Goal: Task Accomplishment & Management: Manage account settings

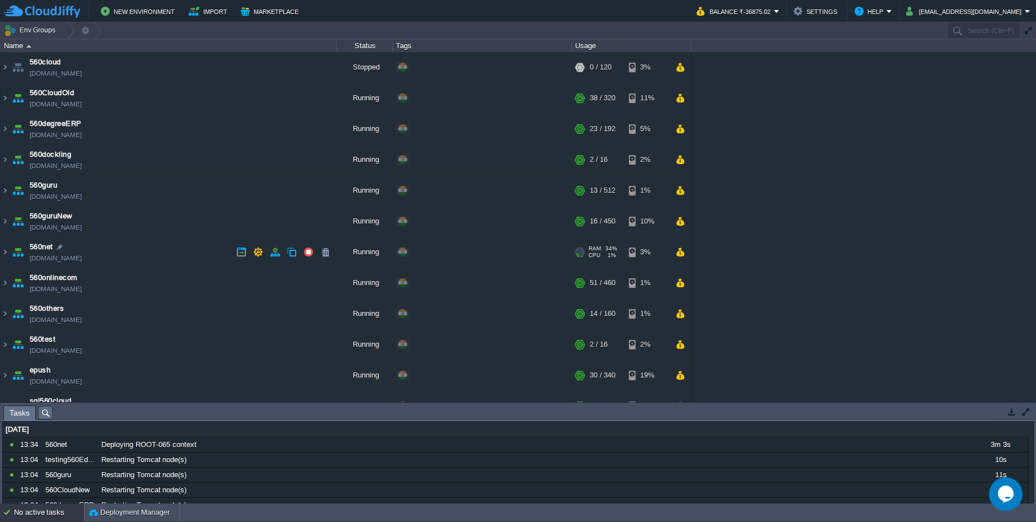
scroll to position [336, 0]
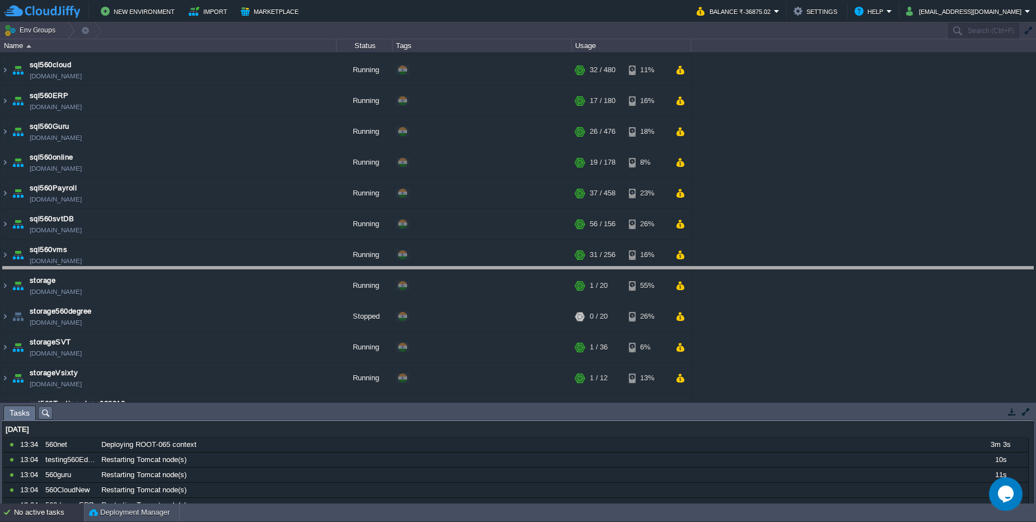
drag, startPoint x: 264, startPoint y: 419, endPoint x: 253, endPoint y: 279, distance: 140.3
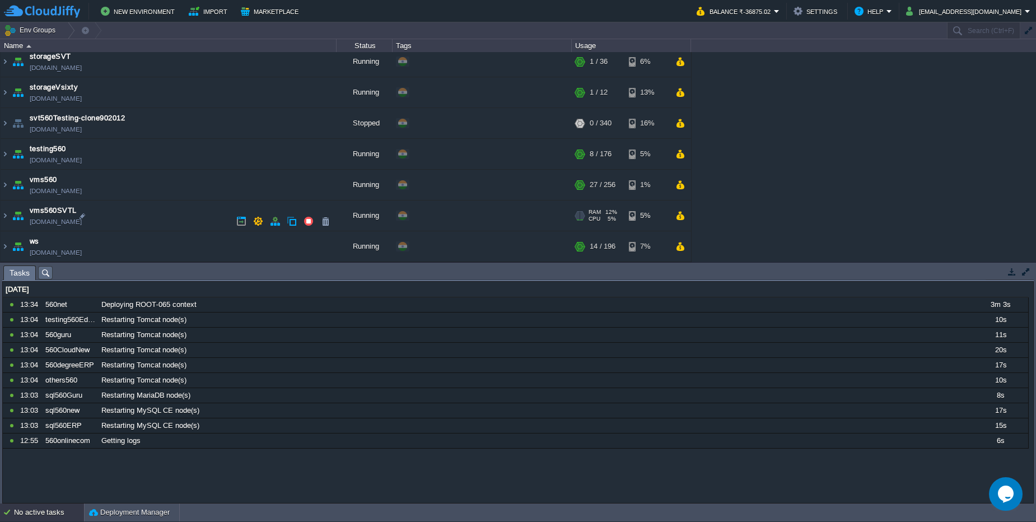
scroll to position [621, 0]
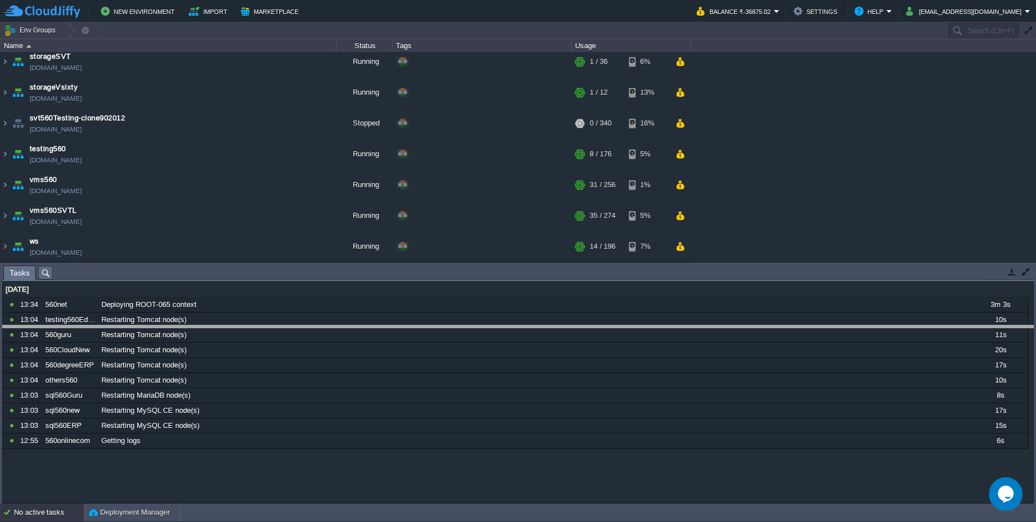
drag, startPoint x: 425, startPoint y: 268, endPoint x: 418, endPoint y: 329, distance: 61.5
click at [418, 329] on body "New Environment Import Marketplace Bonus ₹0.00 Upgrade Account Balance ₹-36875.…" at bounding box center [518, 261] width 1036 height 522
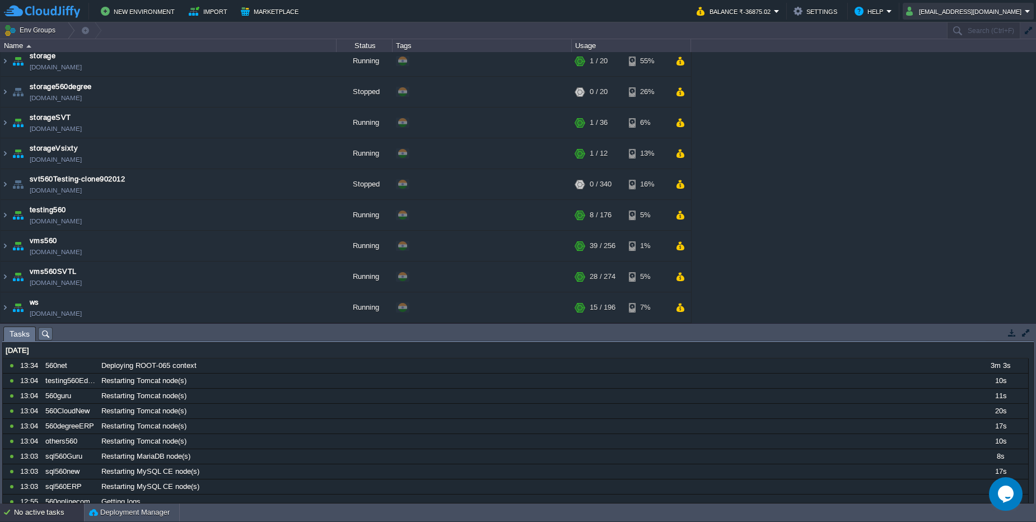
click at [997, 12] on button "ramesh.ace@gmail.com" at bounding box center [965, 10] width 119 height 13
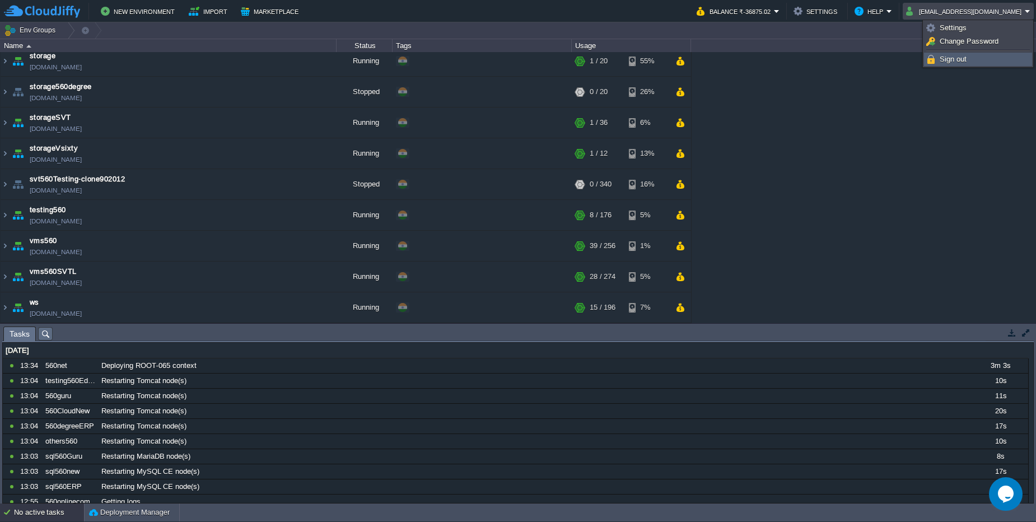
click at [958, 62] on span "Sign out" at bounding box center [952, 59] width 27 height 8
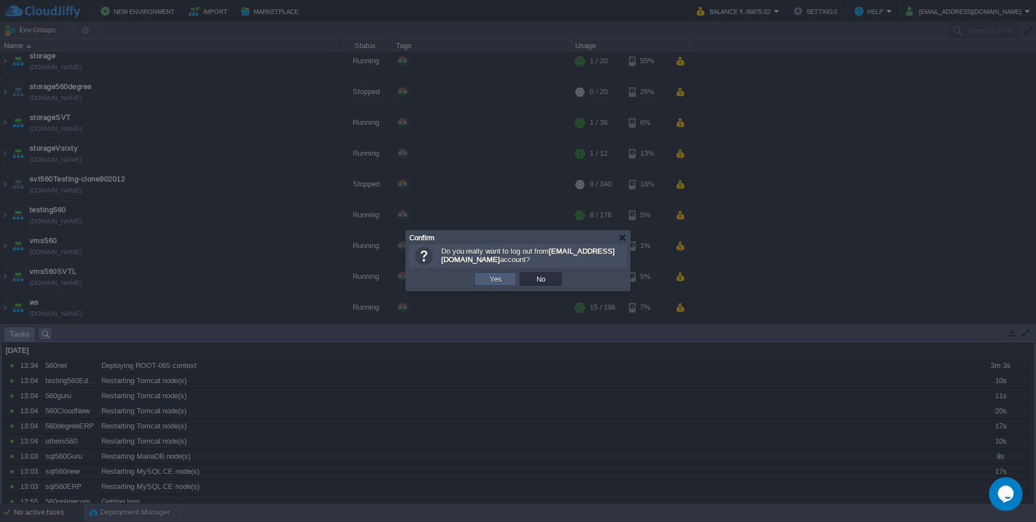
click at [502, 280] on button "Yes" at bounding box center [495, 279] width 19 height 10
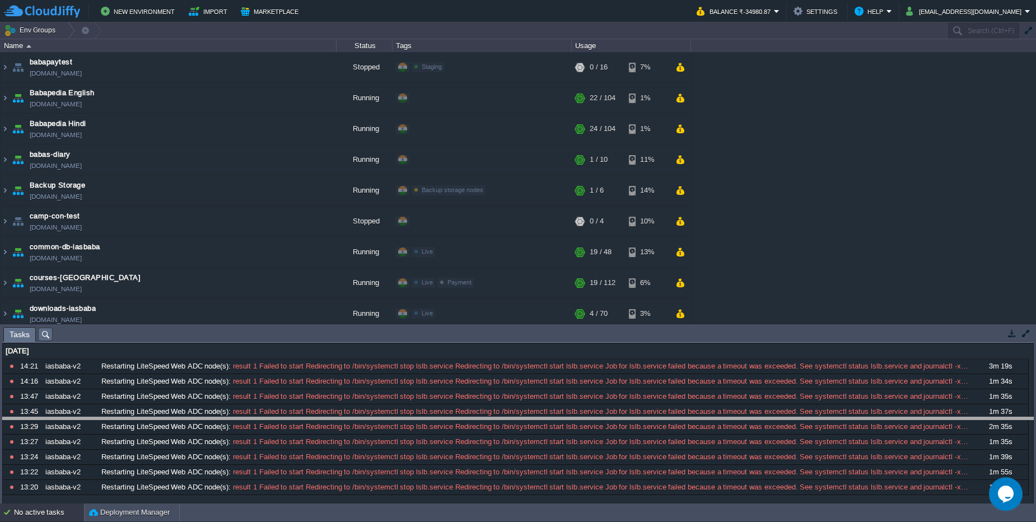
drag, startPoint x: 168, startPoint y: 338, endPoint x: 131, endPoint y: 465, distance: 132.3
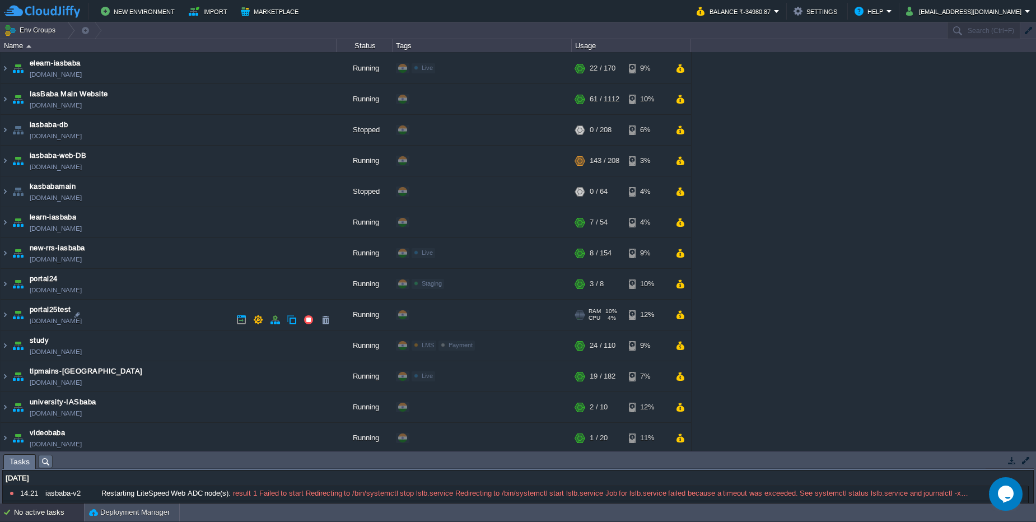
scroll to position [310, 0]
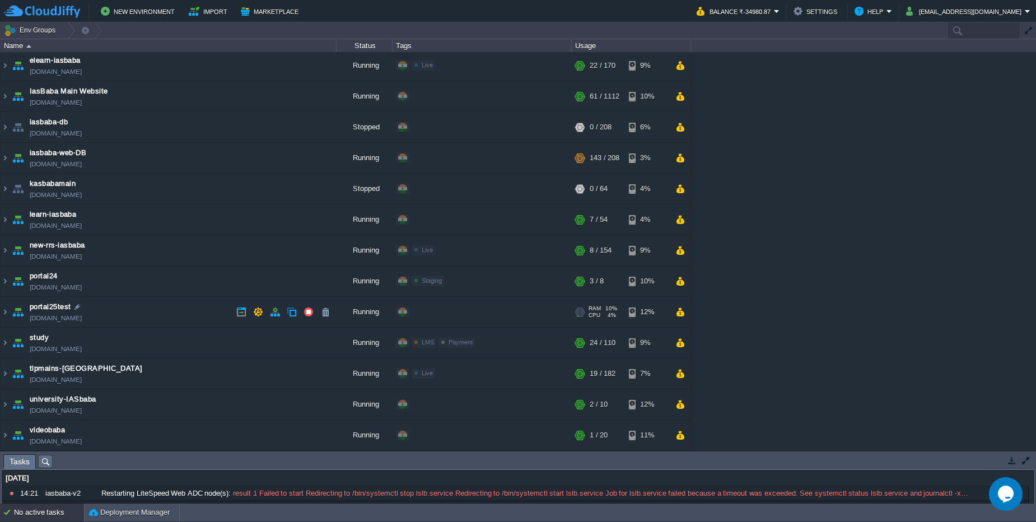
click at [205, 322] on td "portal25test [DOMAIN_NAME]" at bounding box center [169, 312] width 336 height 31
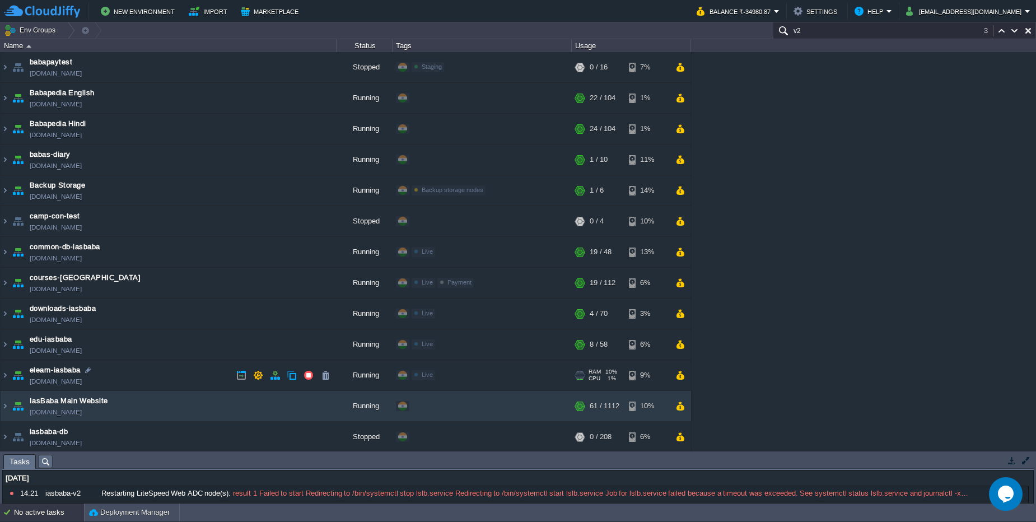
scroll to position [67, 0]
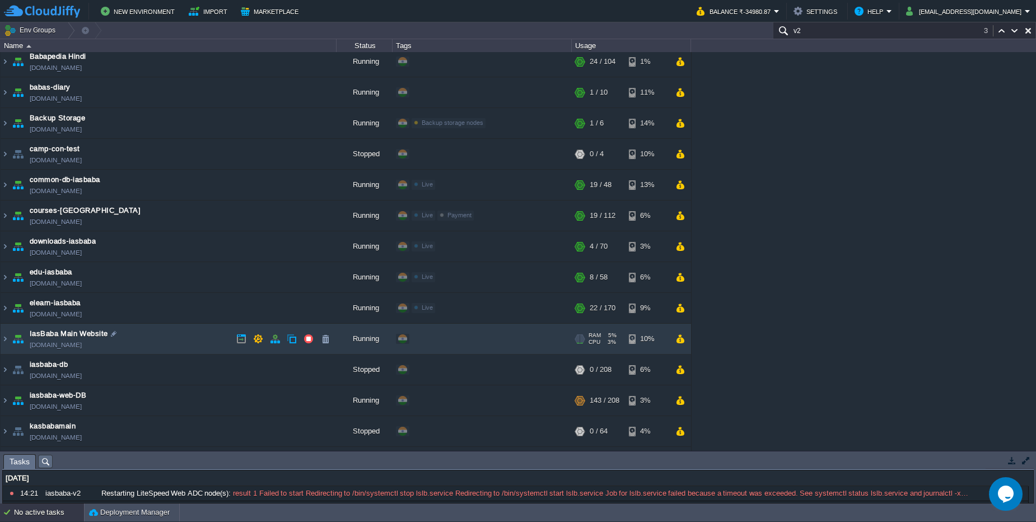
type input "v2"
click at [142, 340] on td "IasBaba Main Website [DOMAIN_NAME]" at bounding box center [169, 339] width 336 height 31
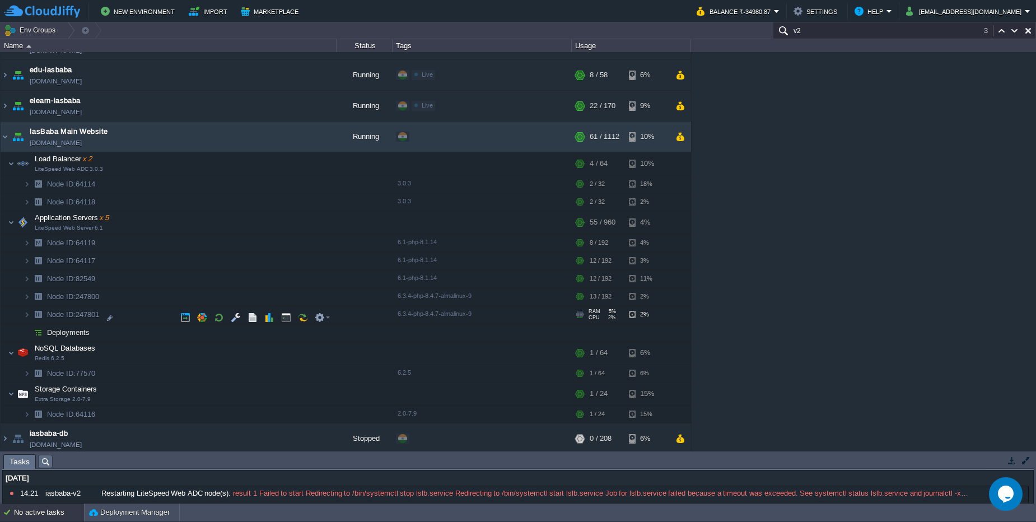
scroll to position [269, 0]
click at [238, 139] on button "button" at bounding box center [241, 137] width 10 height 10
click at [256, 136] on button "button" at bounding box center [258, 137] width 10 height 10
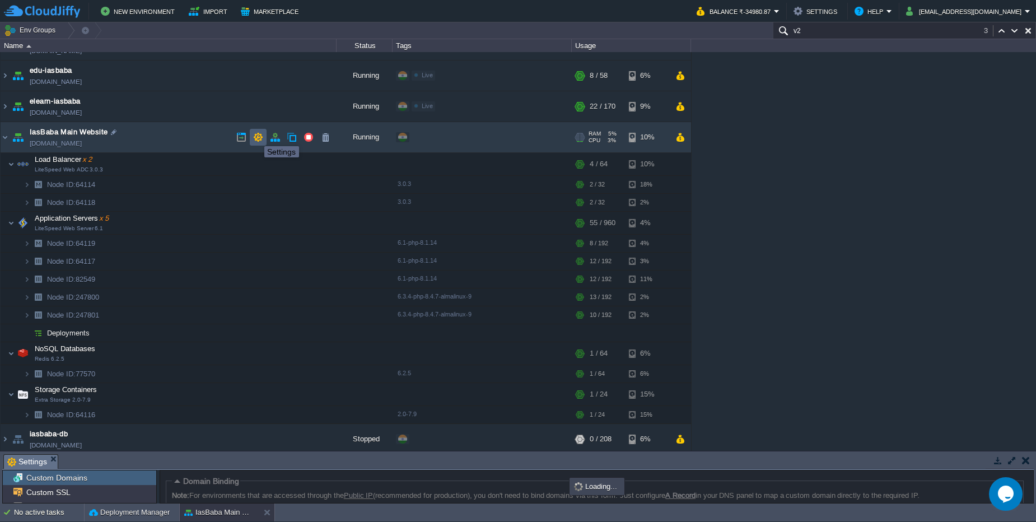
scroll to position [87, 0]
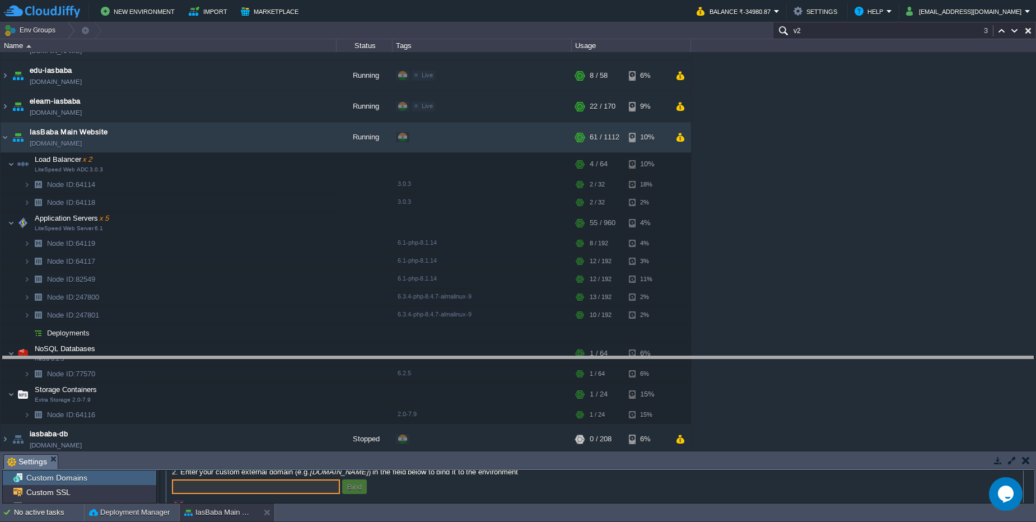
drag, startPoint x: 150, startPoint y: 453, endPoint x: 151, endPoint y: 355, distance: 98.0
click at [151, 355] on body "New Environment Import Marketplace Bonus ₹0.00 Upgrade Account Balance ₹-34980.…" at bounding box center [518, 261] width 1036 height 522
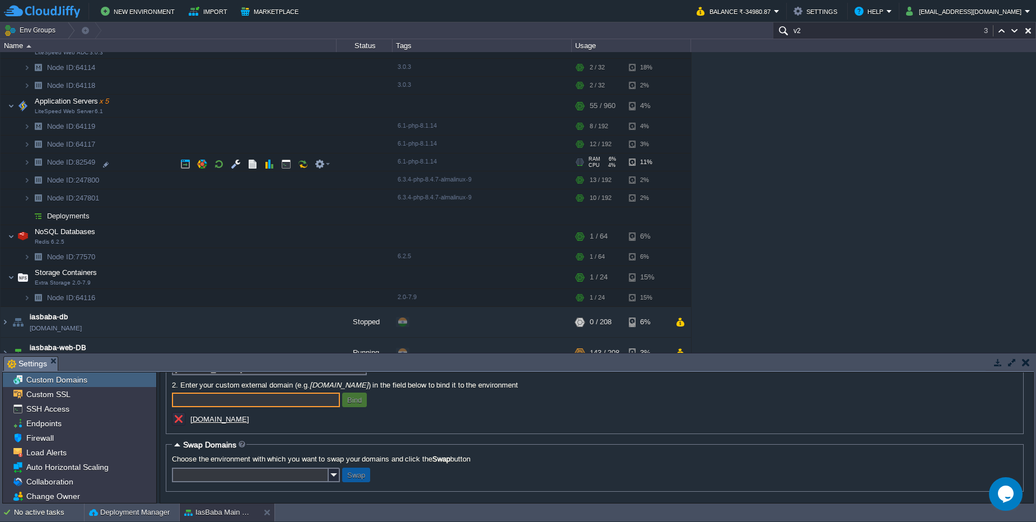
scroll to position [403, 0]
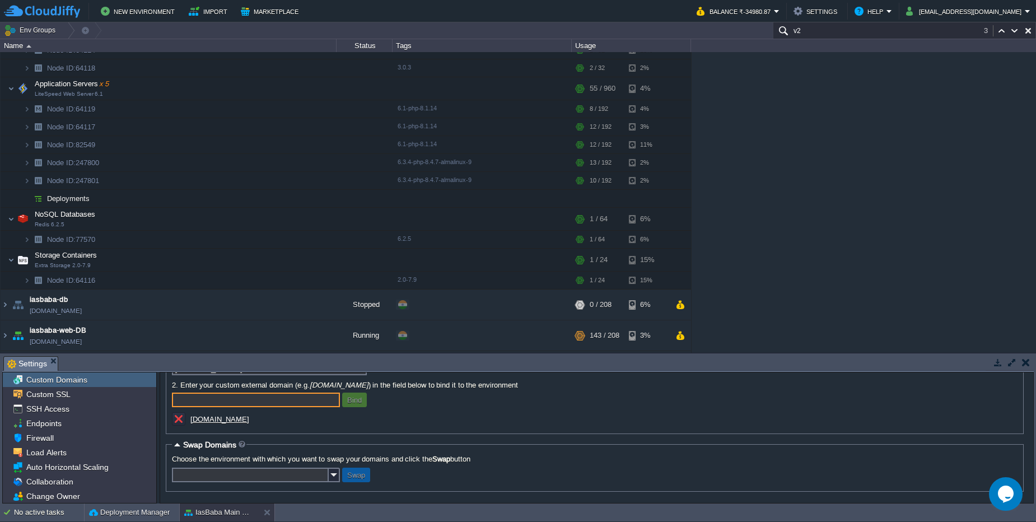
click at [207, 420] on u "[DOMAIN_NAME]" at bounding box center [219, 419] width 59 height 8
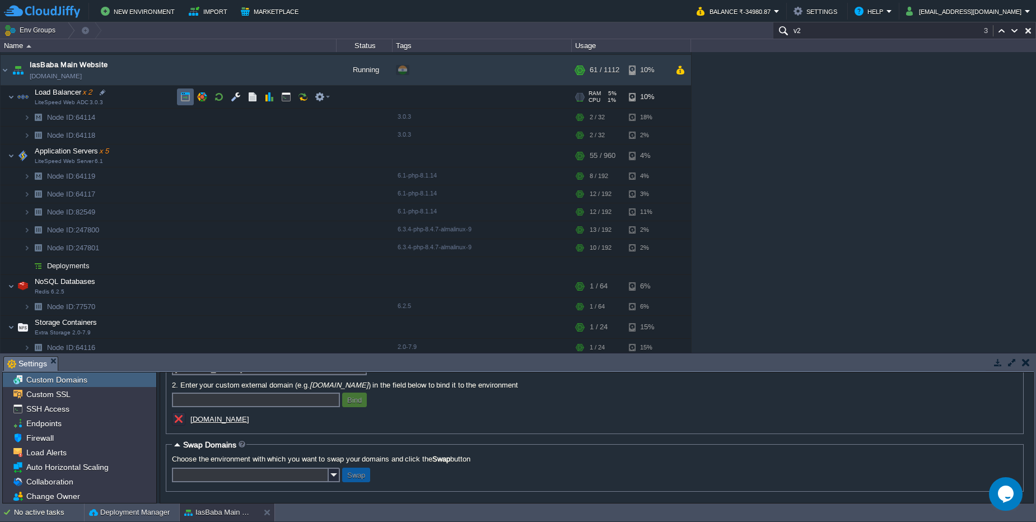
click at [188, 102] on td at bounding box center [185, 96] width 17 height 17
click at [27, 115] on img at bounding box center [27, 117] width 7 height 17
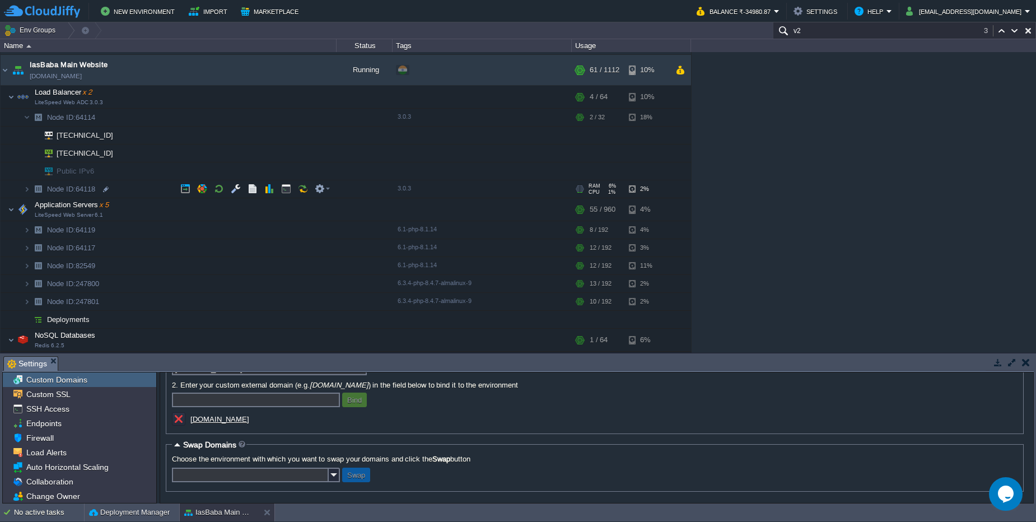
click at [20, 195] on td "Node ID: 64118" at bounding box center [169, 189] width 336 height 18
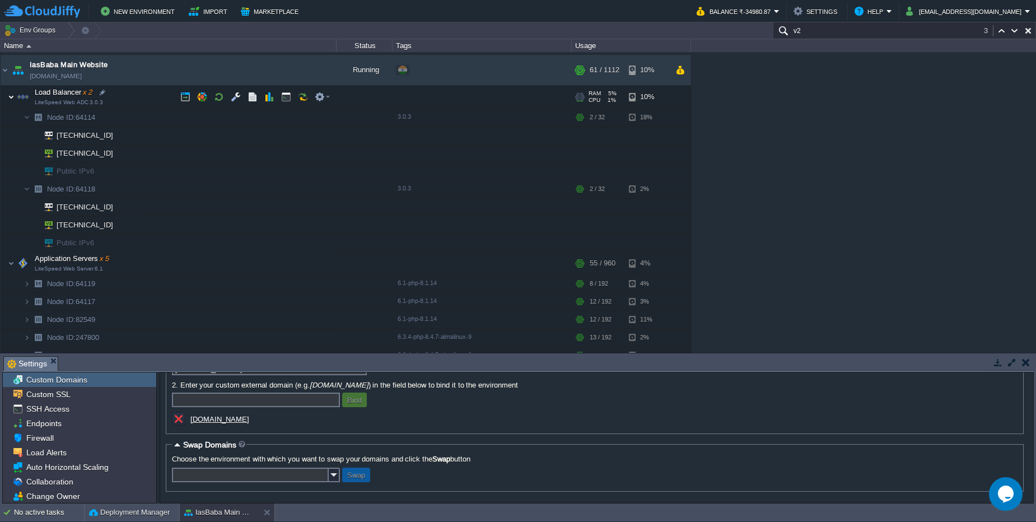
click at [8, 99] on img at bounding box center [11, 97] width 7 height 22
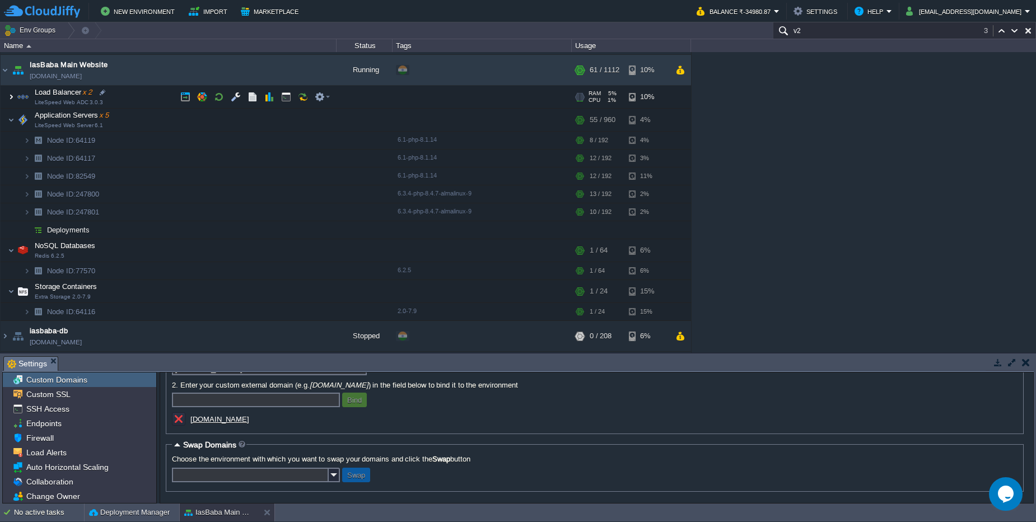
click at [11, 97] on img at bounding box center [11, 97] width 7 height 22
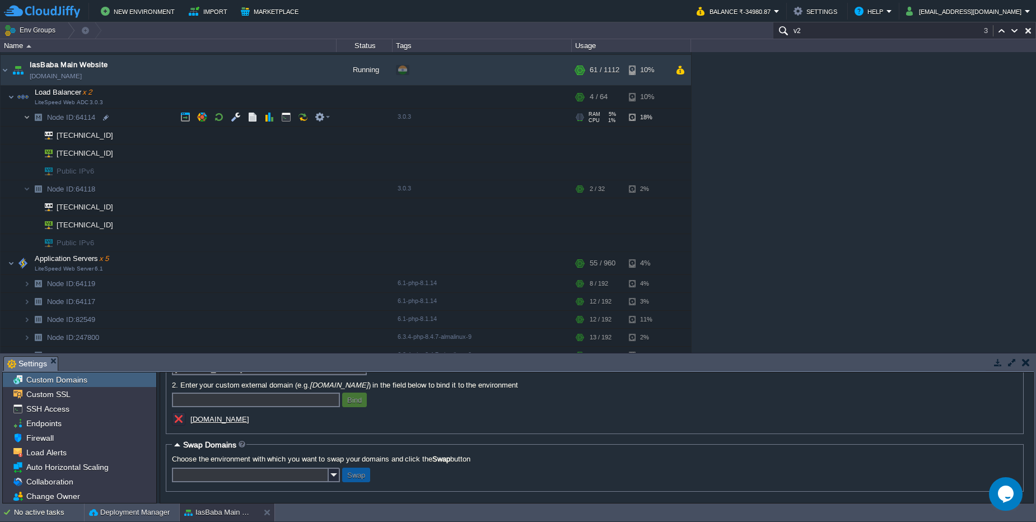
click at [25, 115] on img at bounding box center [27, 117] width 7 height 17
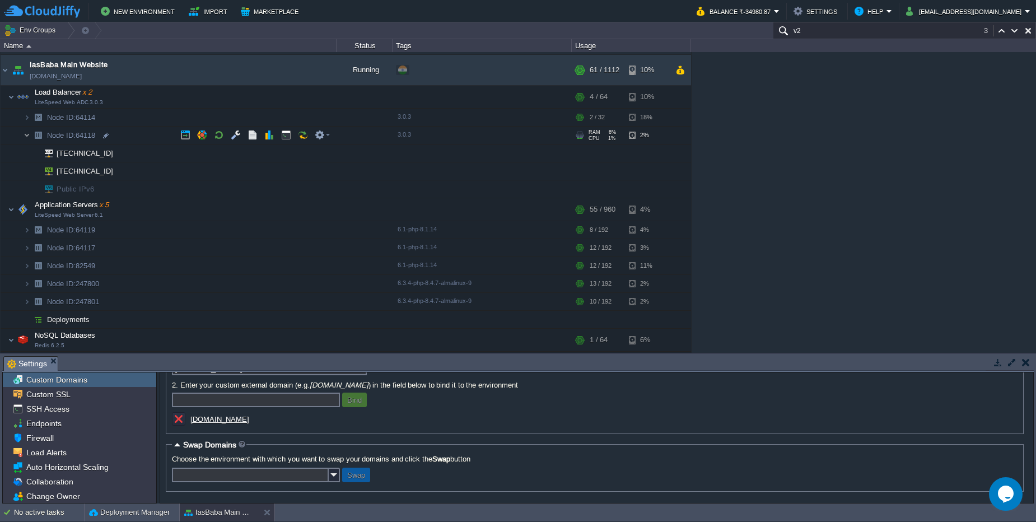
click at [28, 140] on img at bounding box center [27, 135] width 7 height 17
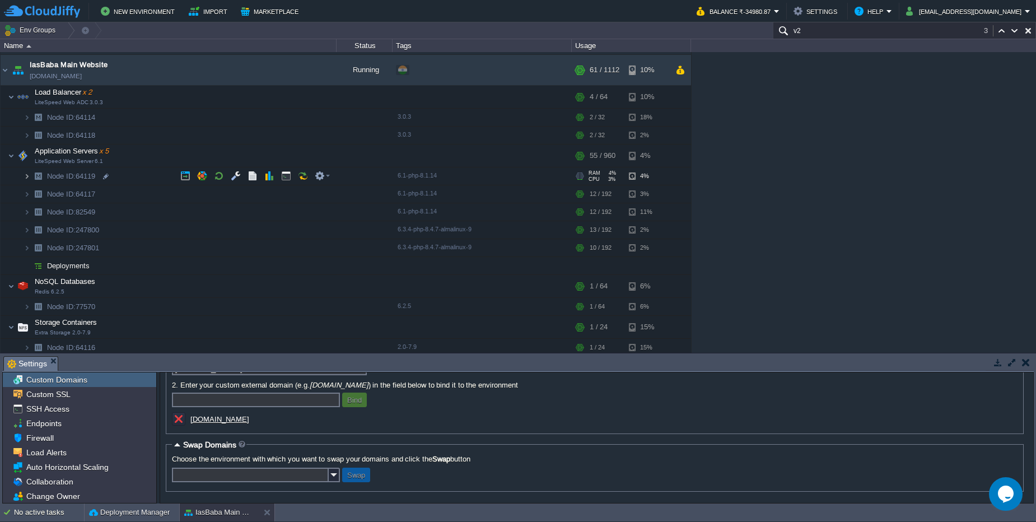
click at [26, 177] on img at bounding box center [27, 175] width 7 height 17
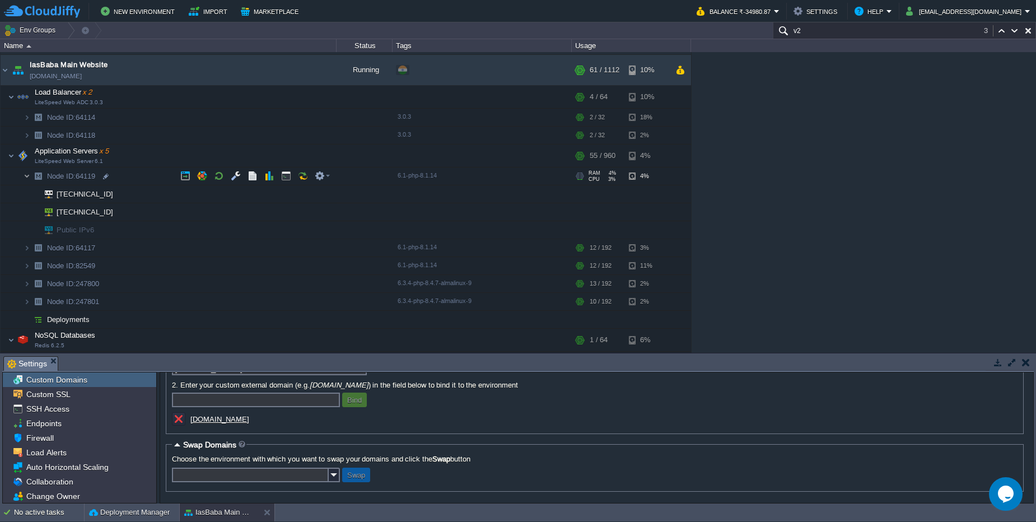
click at [24, 175] on img at bounding box center [27, 175] width 7 height 17
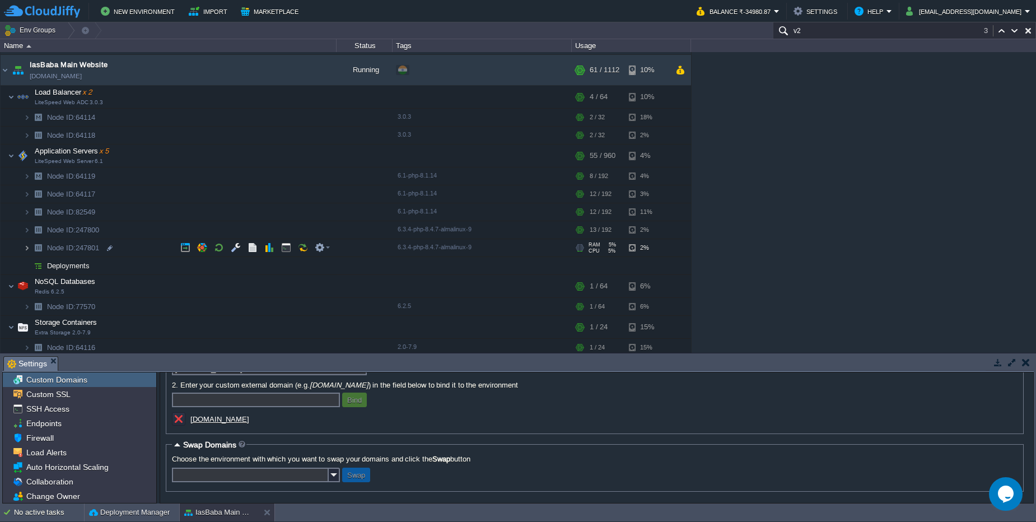
click at [27, 249] on img at bounding box center [27, 247] width 7 height 17
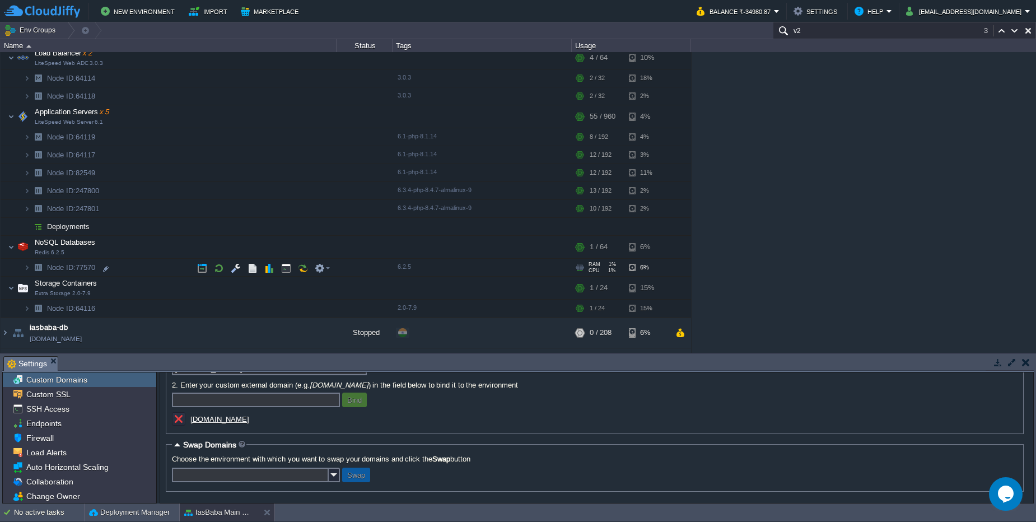
scroll to position [403, 0]
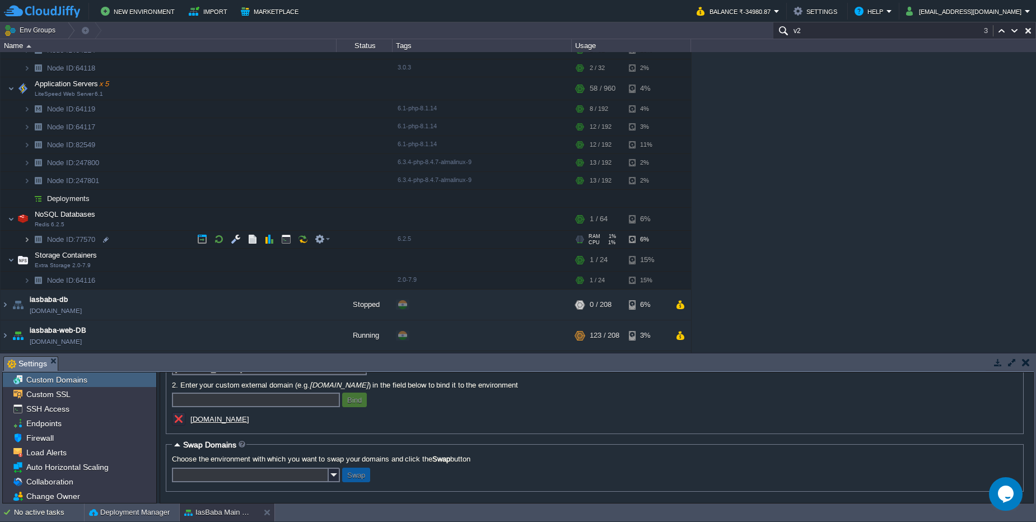
click at [28, 241] on img at bounding box center [27, 239] width 7 height 17
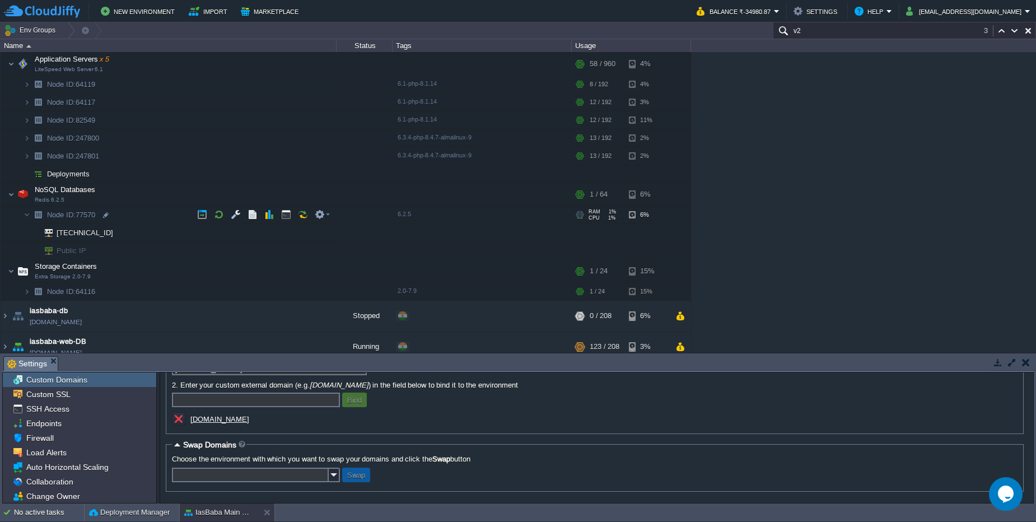
scroll to position [470, 0]
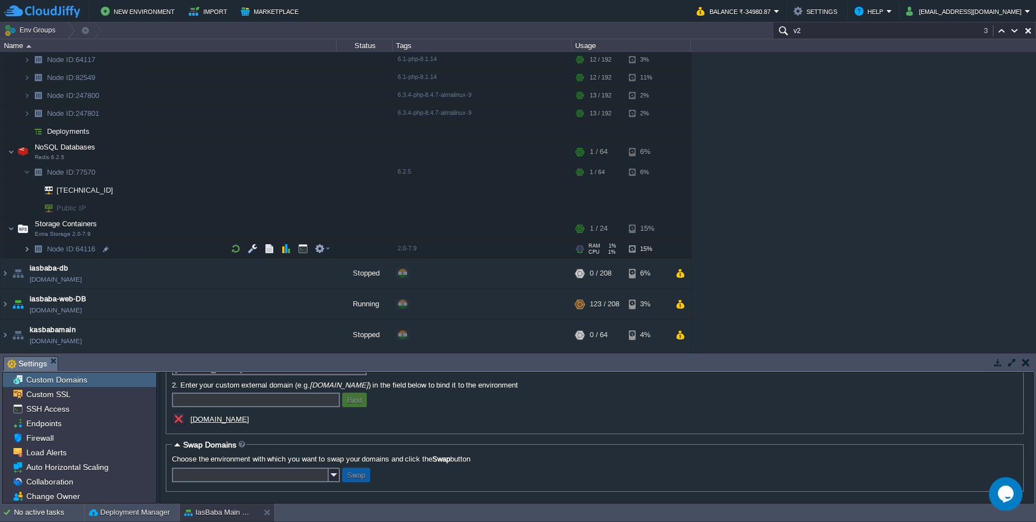
click at [25, 247] on img at bounding box center [27, 248] width 7 height 17
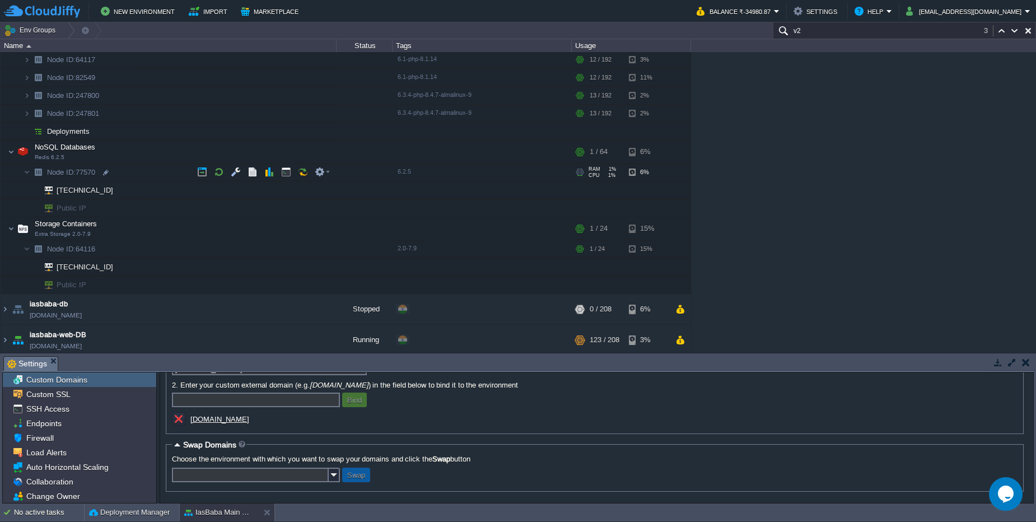
click at [78, 170] on span "Node ID: 77570" at bounding box center [71, 172] width 51 height 10
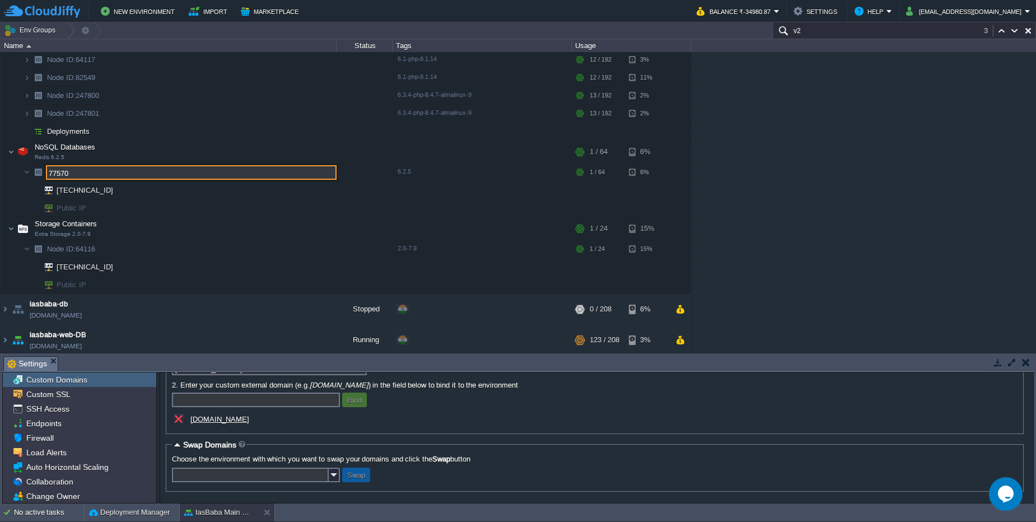
click at [78, 170] on input "77570" at bounding box center [191, 172] width 291 height 15
click at [127, 155] on td "NoSQL Databases Redis 6.2.5" at bounding box center [169, 151] width 336 height 23
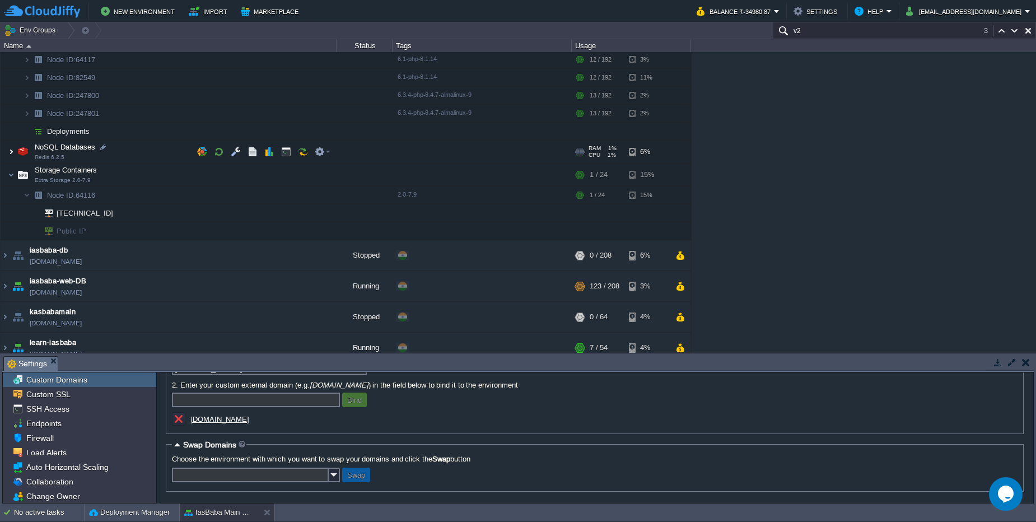
click at [13, 151] on img at bounding box center [11, 151] width 7 height 22
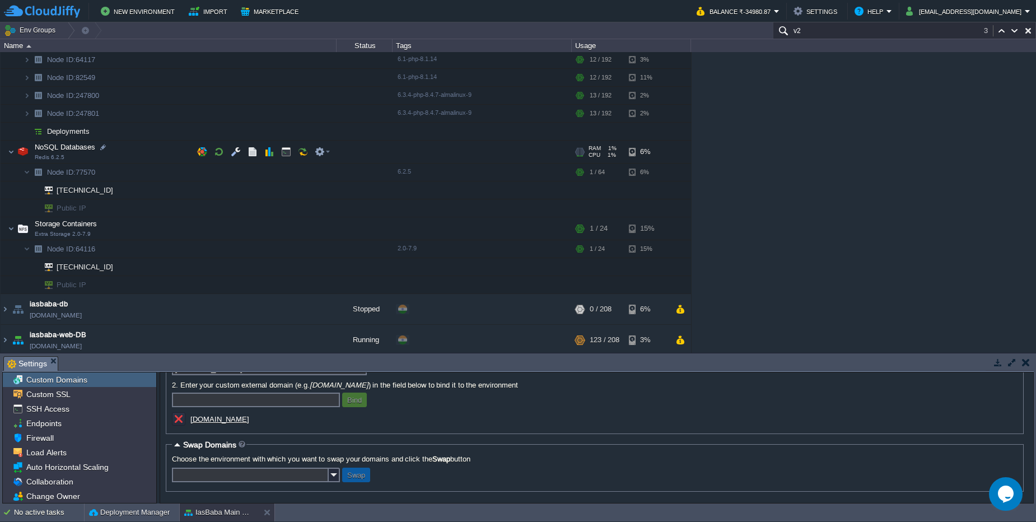
scroll to position [403, 0]
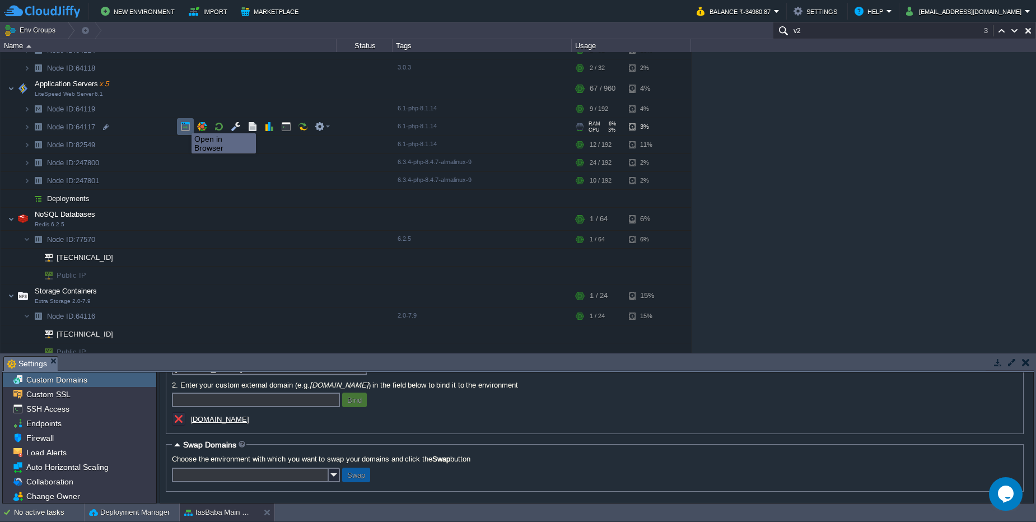
click at [182, 125] on button "button" at bounding box center [185, 126] width 10 height 10
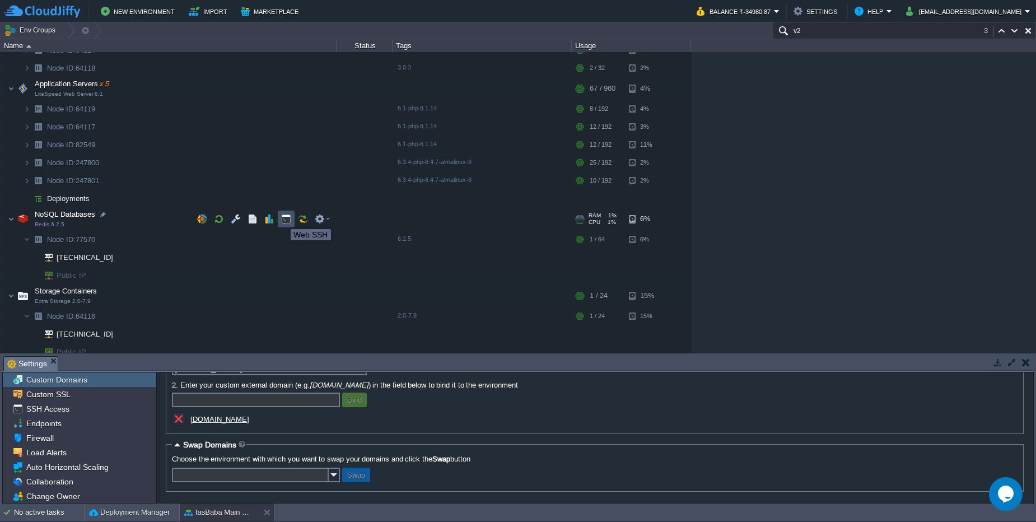
click at [282, 219] on button "button" at bounding box center [286, 219] width 10 height 10
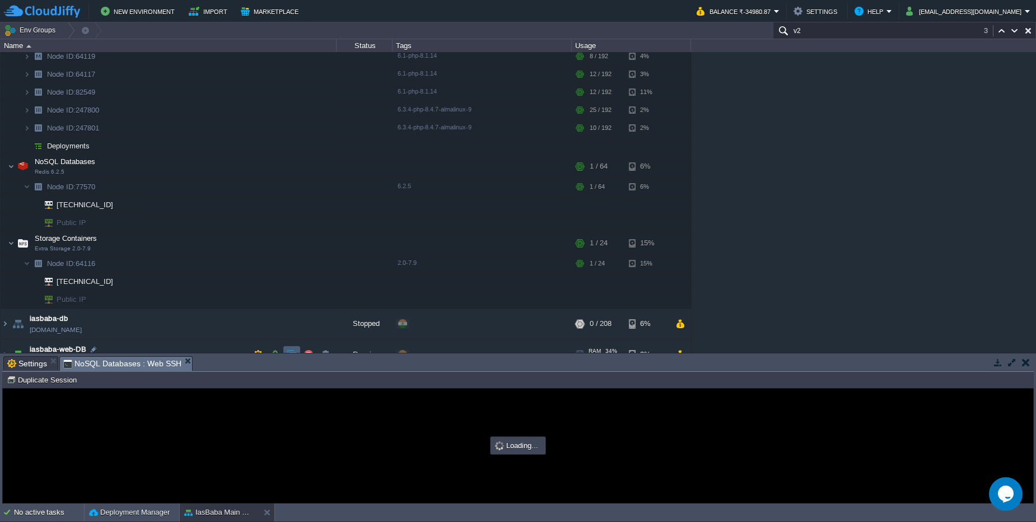
scroll to position [537, 0]
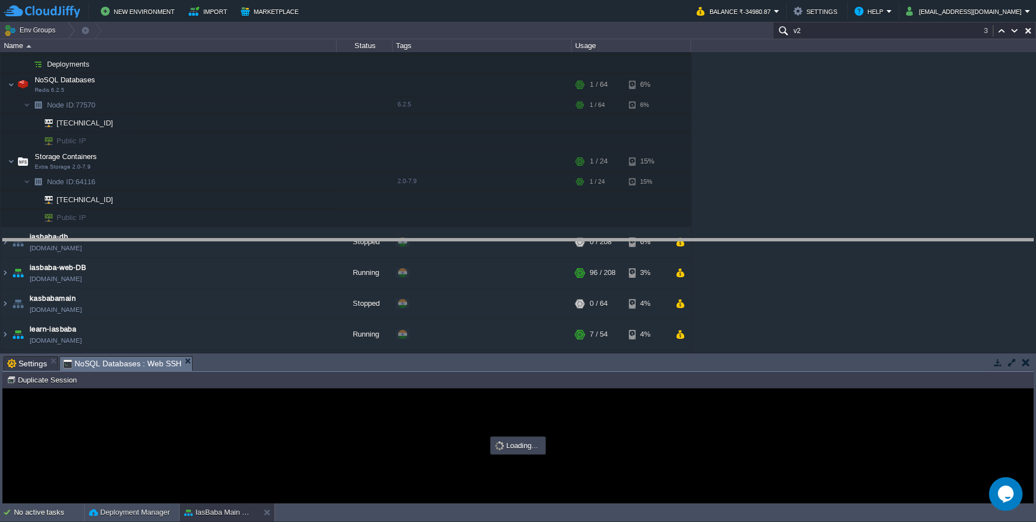
drag, startPoint x: 265, startPoint y: 366, endPoint x: 234, endPoint y: 248, distance: 121.5
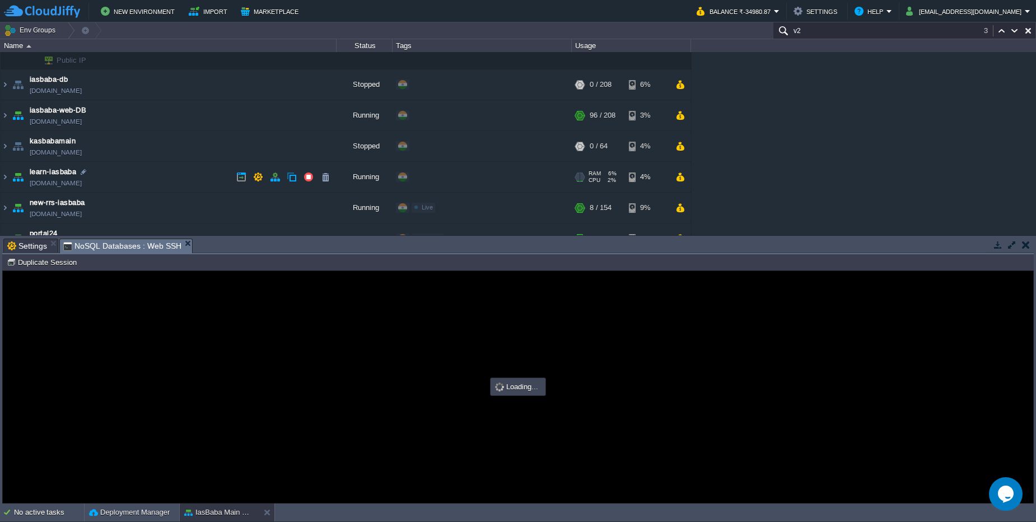
scroll to position [672, 0]
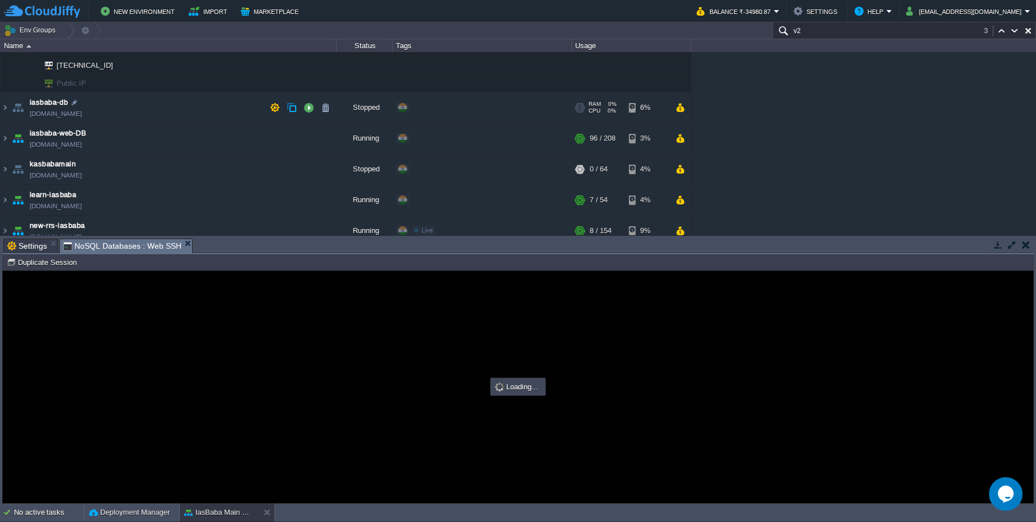
click at [144, 114] on td "iasbaba-db [DOMAIN_NAME]" at bounding box center [169, 107] width 336 height 31
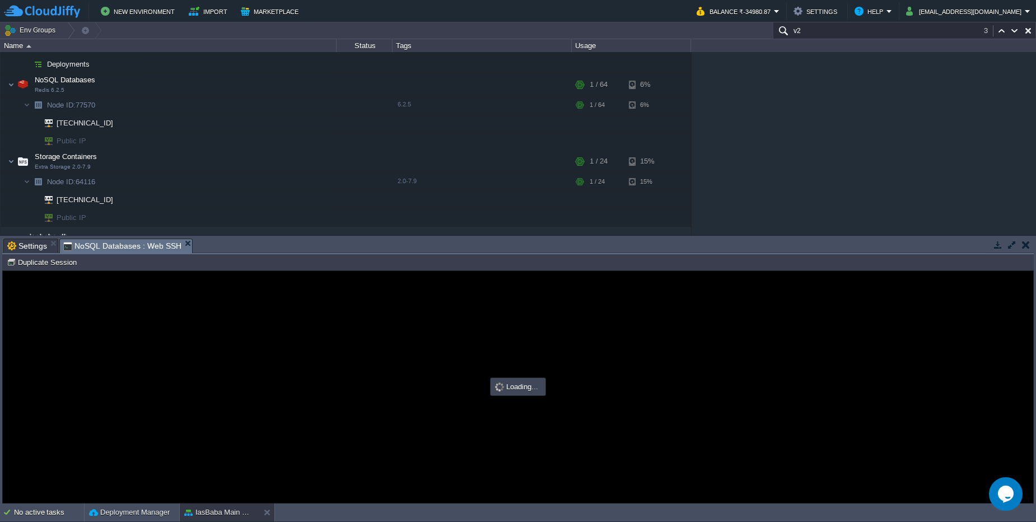
scroll to position [0, 0]
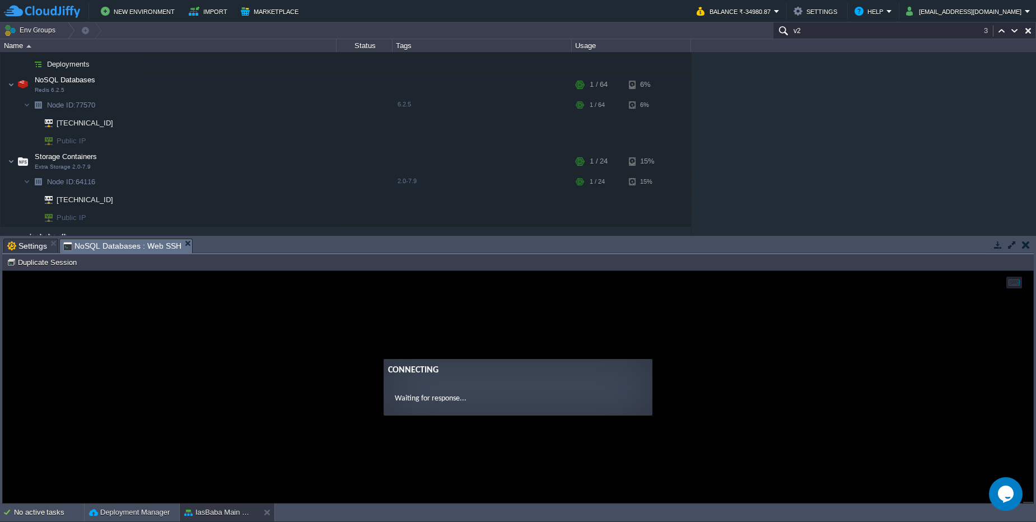
type input "#000000"
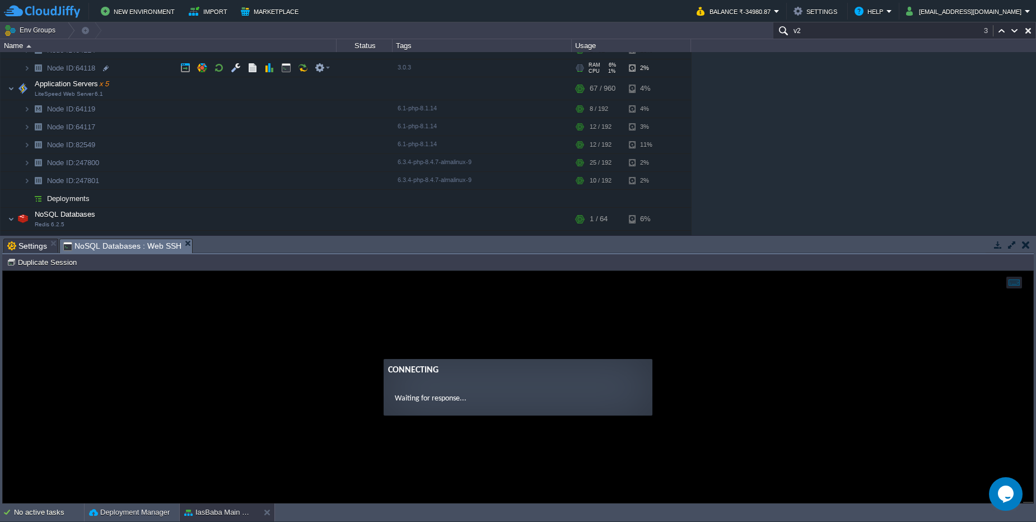
scroll to position [269, 0]
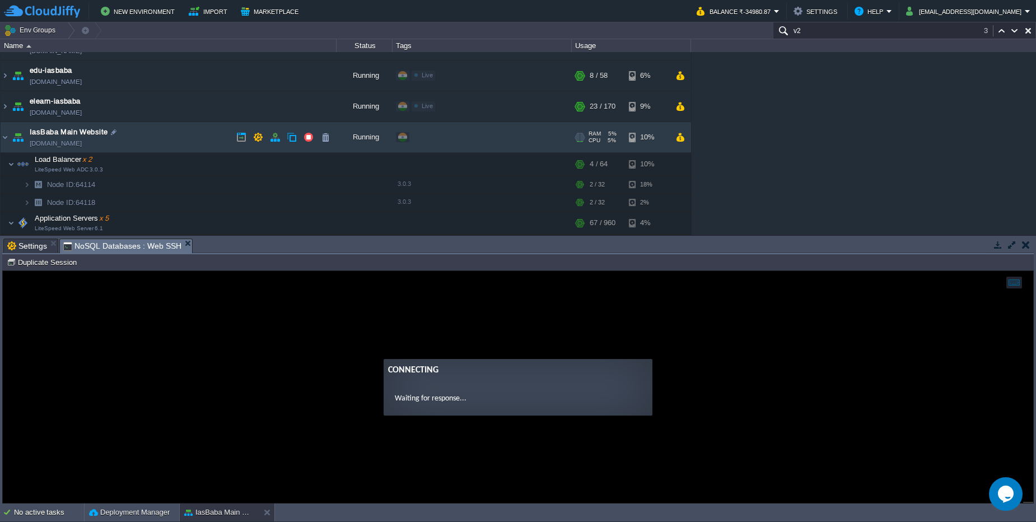
click at [135, 132] on td "IasBaba Main Website [DOMAIN_NAME]" at bounding box center [169, 137] width 336 height 31
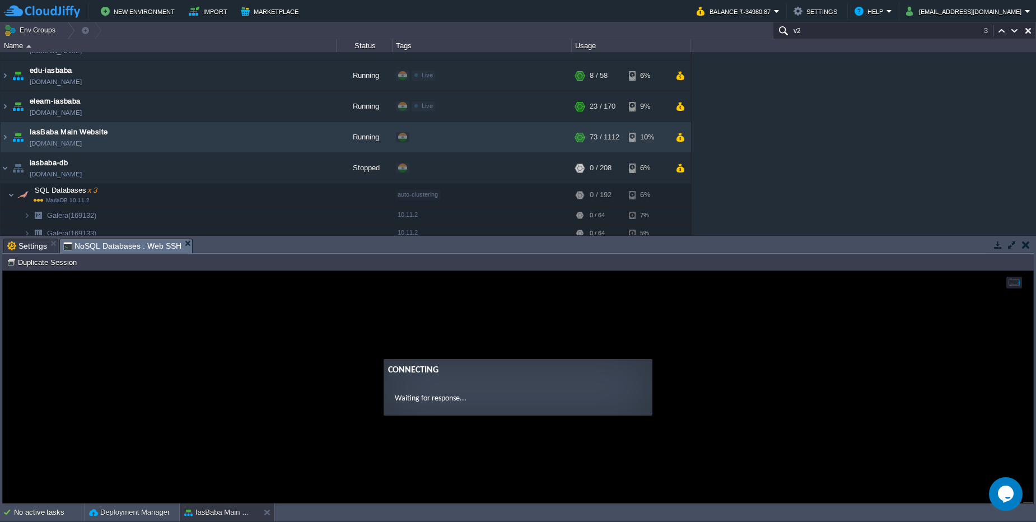
click at [1024, 246] on button "button" at bounding box center [1026, 245] width 8 height 10
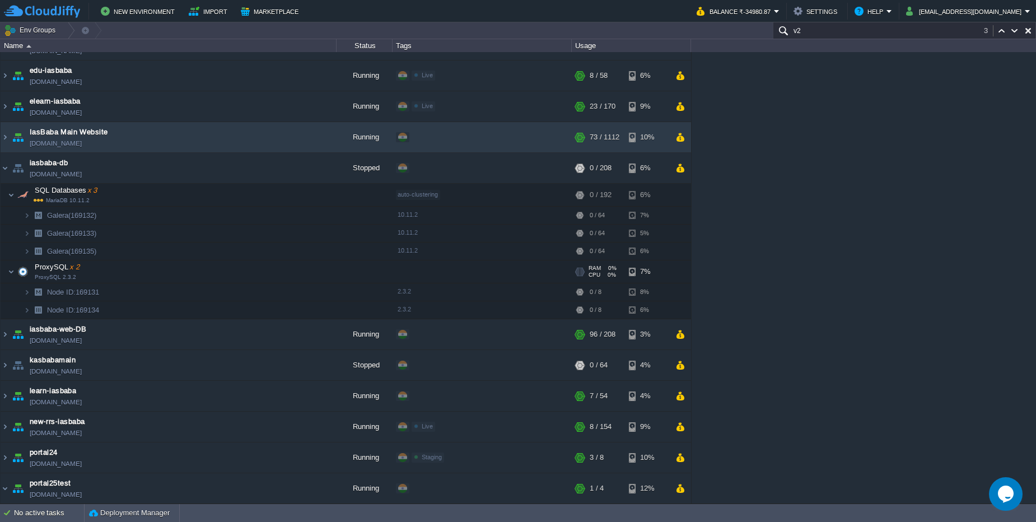
paste input "[TECHNICAL_ID]"
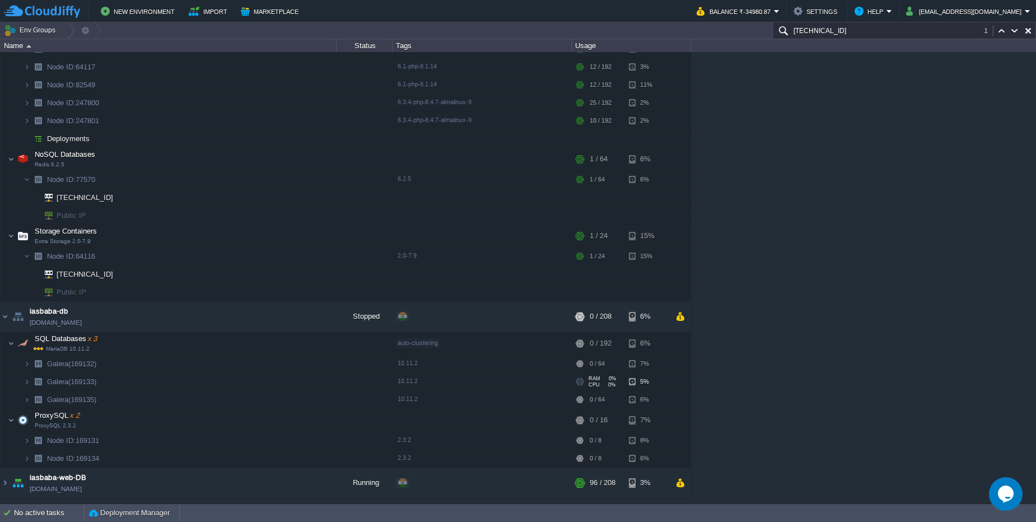
scroll to position [537, 0]
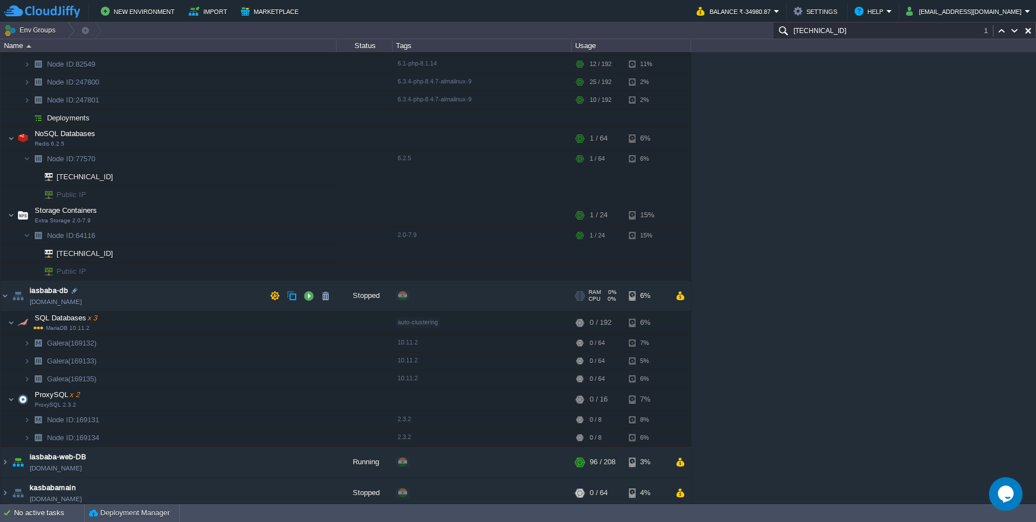
type input "[TECHNICAL_ID]"
click at [156, 302] on td "iasbaba-db [DOMAIN_NAME]" at bounding box center [169, 295] width 336 height 31
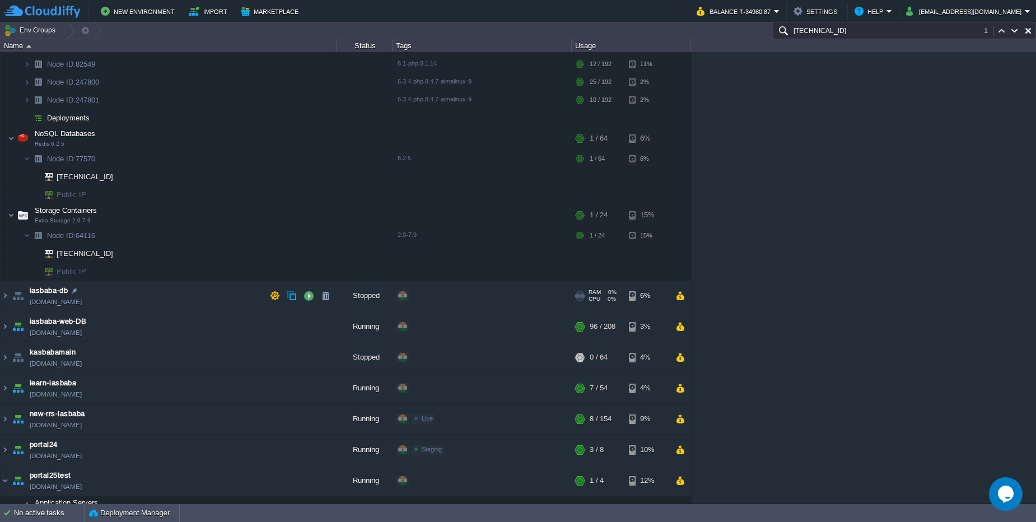
click at [156, 300] on td "iasbaba-db [DOMAIN_NAME]" at bounding box center [169, 295] width 336 height 31
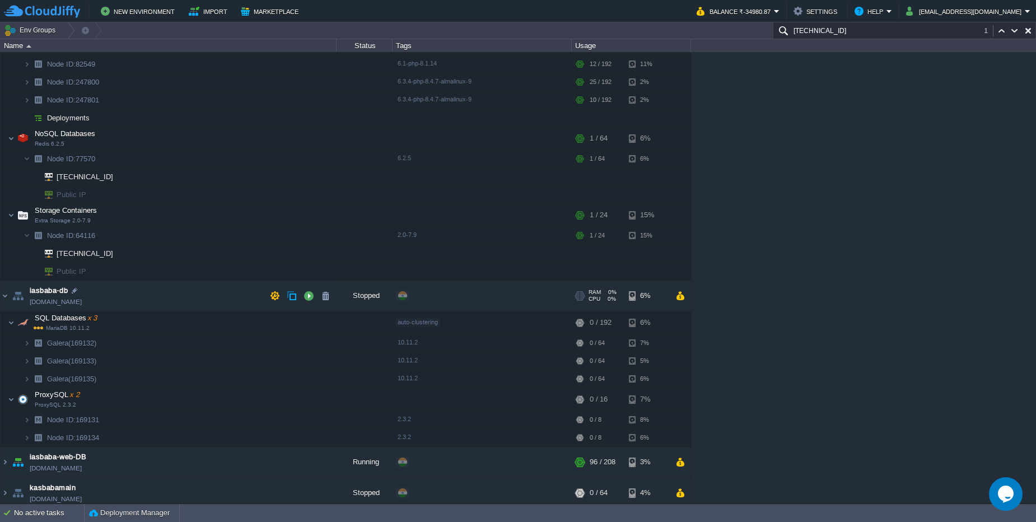
click at [156, 300] on td "iasbaba-db [DOMAIN_NAME]" at bounding box center [169, 295] width 336 height 31
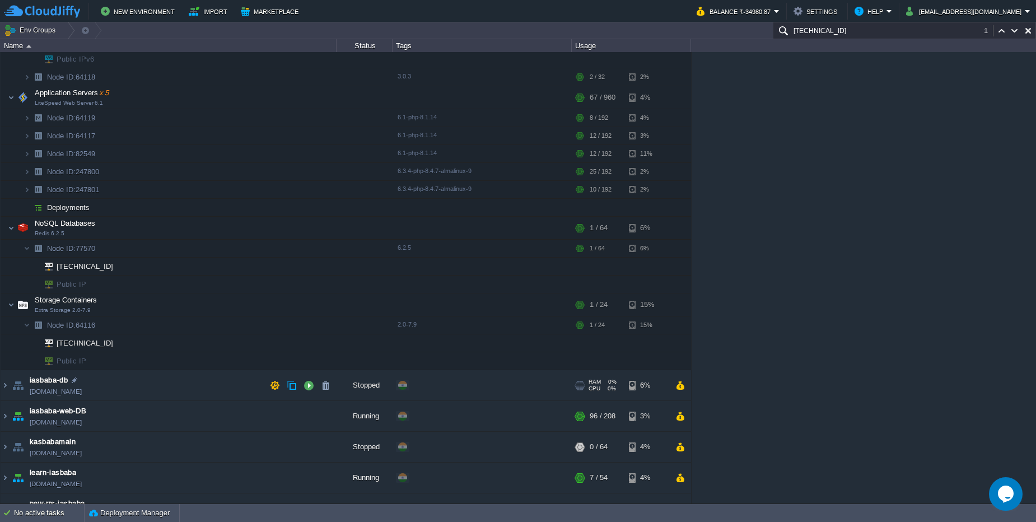
scroll to position [470, 0]
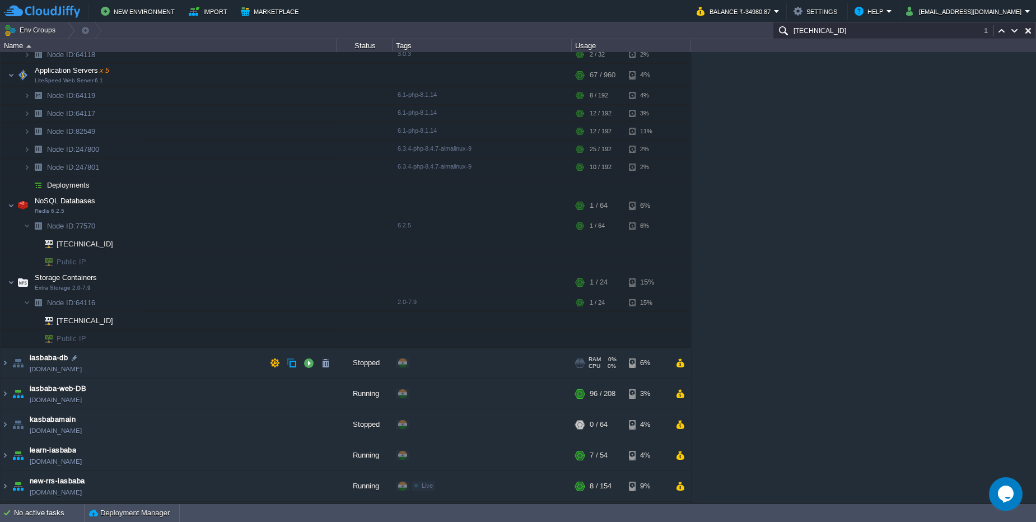
click at [131, 361] on td "iasbaba-db [DOMAIN_NAME]" at bounding box center [169, 363] width 336 height 31
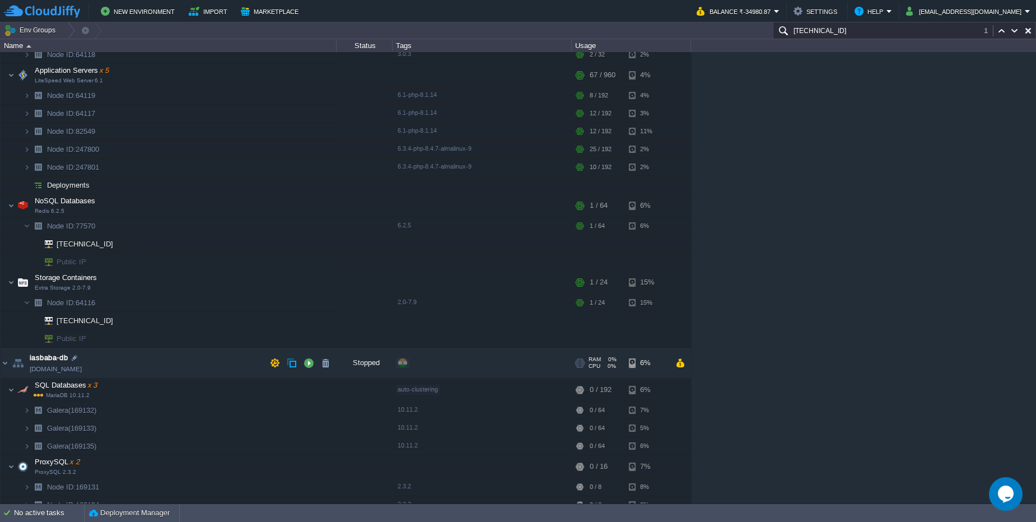
click at [131, 361] on td "iasbaba-db [DOMAIN_NAME]" at bounding box center [169, 363] width 336 height 31
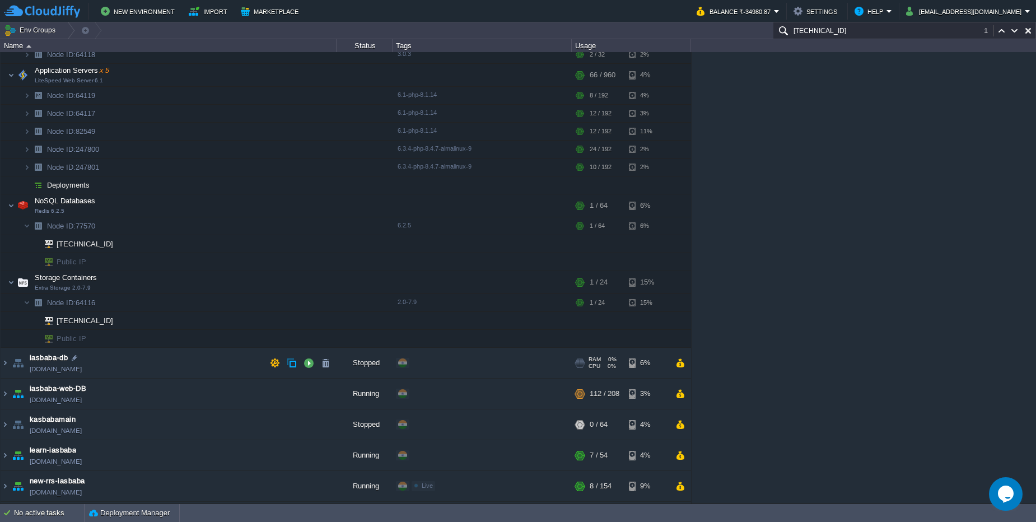
click at [175, 364] on td "iasbaba-db [DOMAIN_NAME]" at bounding box center [169, 363] width 336 height 31
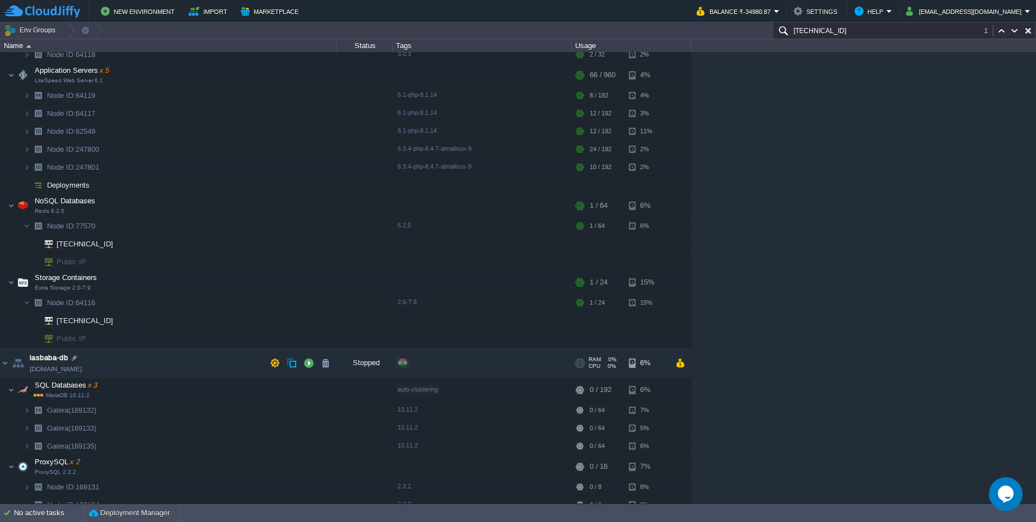
click at [175, 364] on td "iasbaba-db [DOMAIN_NAME]" at bounding box center [169, 363] width 336 height 31
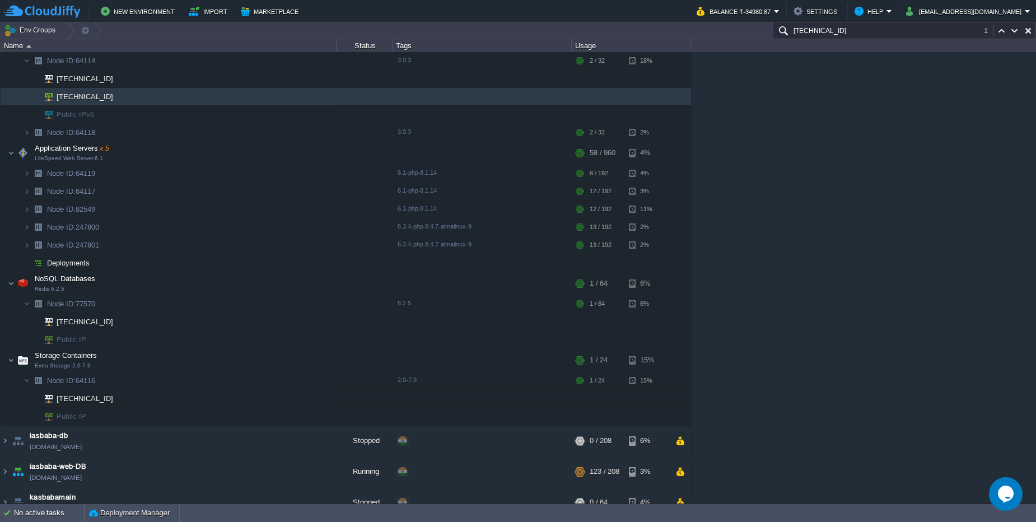
scroll to position [537, 0]
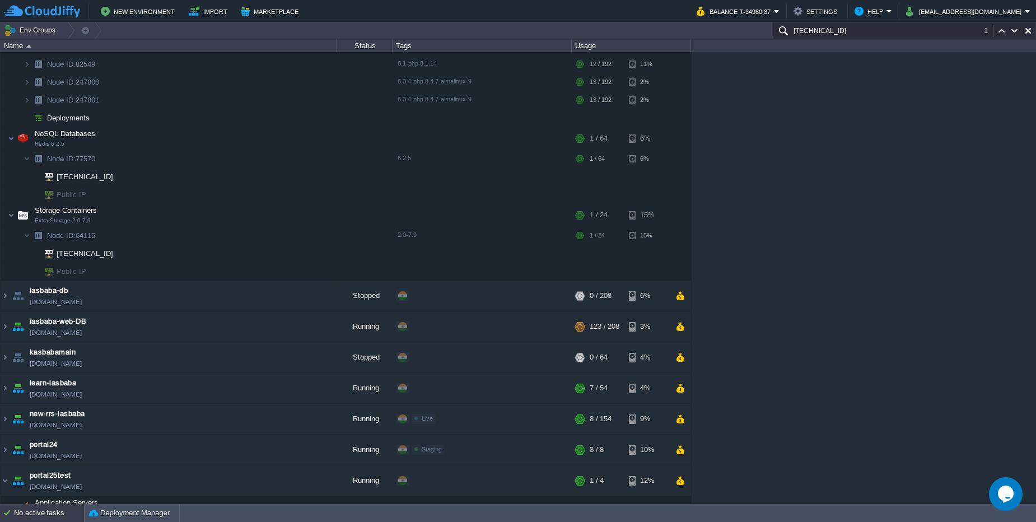
click at [45, 521] on div "No active tasks" at bounding box center [49, 513] width 70 height 18
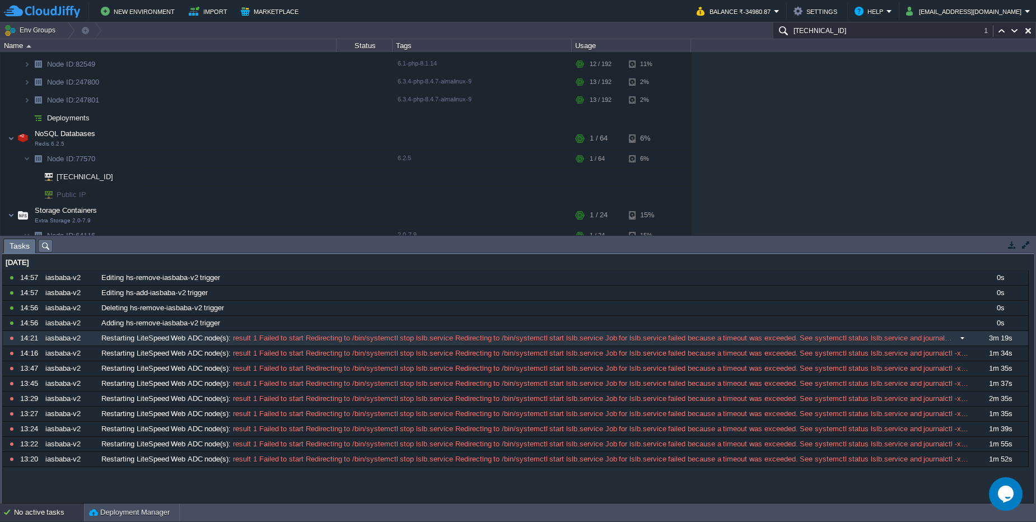
click at [293, 339] on span "result 1 Failed to start Redirecting to /bin/systemctl stop lslb.service Redire…" at bounding box center [593, 338] width 724 height 10
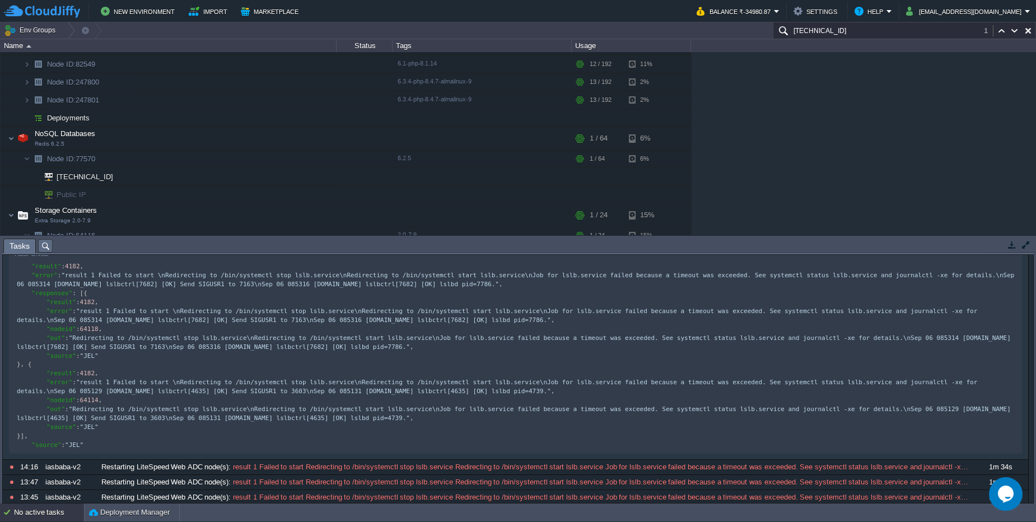
scroll to position [202, 0]
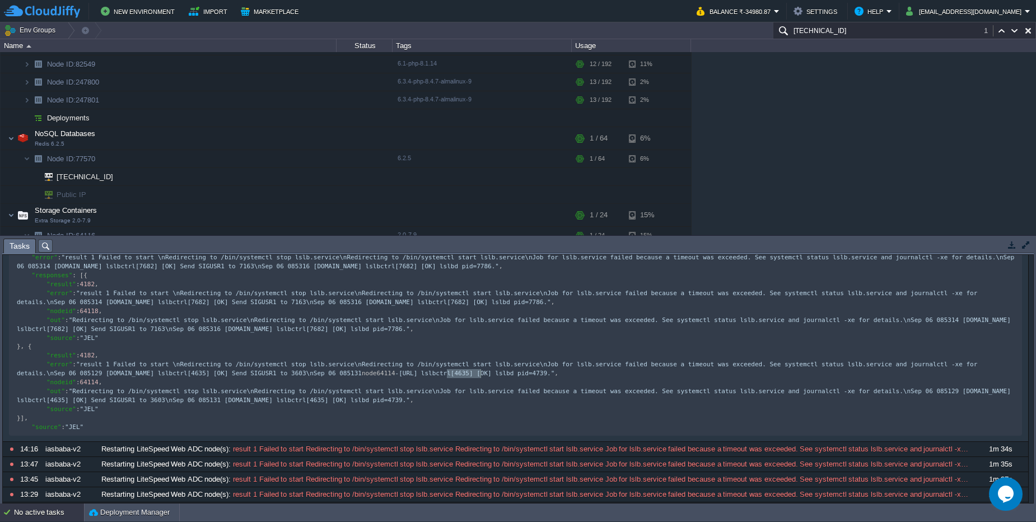
type textarea "node64114"
paste input "node64114"
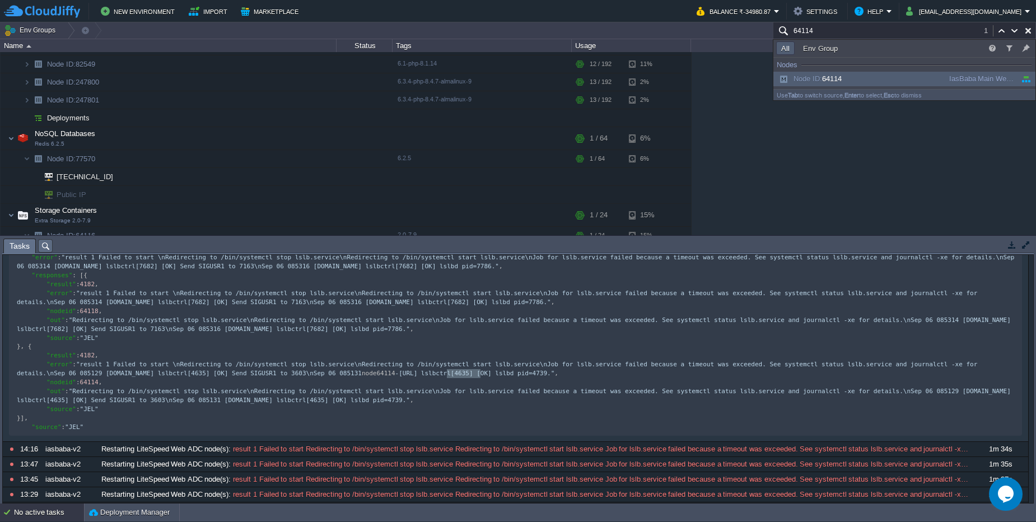
click at [836, 33] on input "64114" at bounding box center [903, 30] width 263 height 16
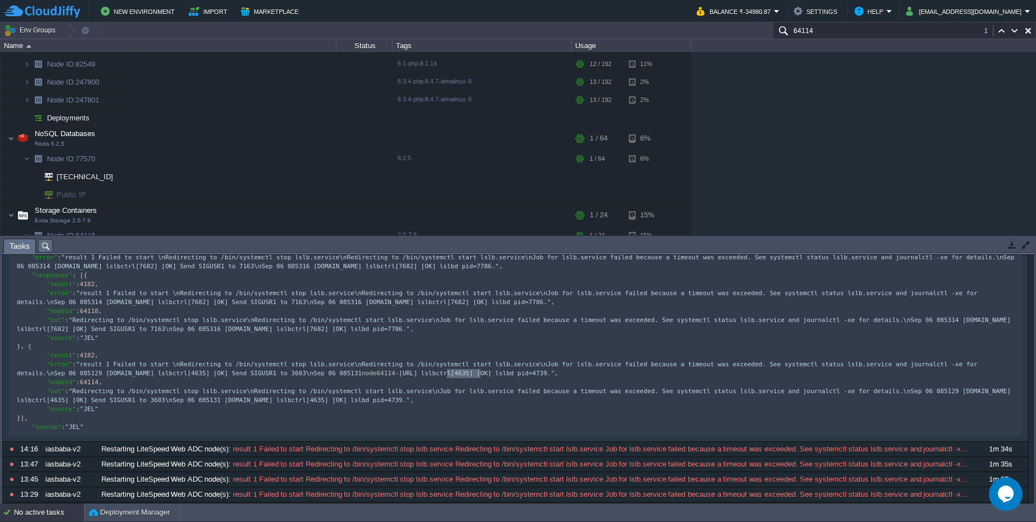
scroll to position [337, 0]
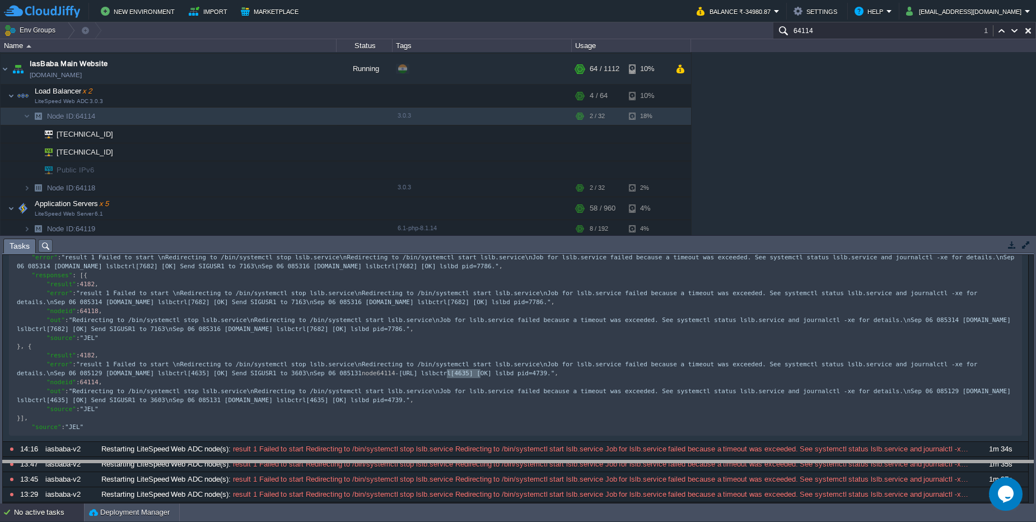
drag, startPoint x: 945, startPoint y: 241, endPoint x: 940, endPoint y: 462, distance: 221.7
click at [940, 462] on body "New Environment Import Marketplace Bonus ₹0.00 Upgrade Account Balance ₹-34980.…" at bounding box center [518, 261] width 1036 height 522
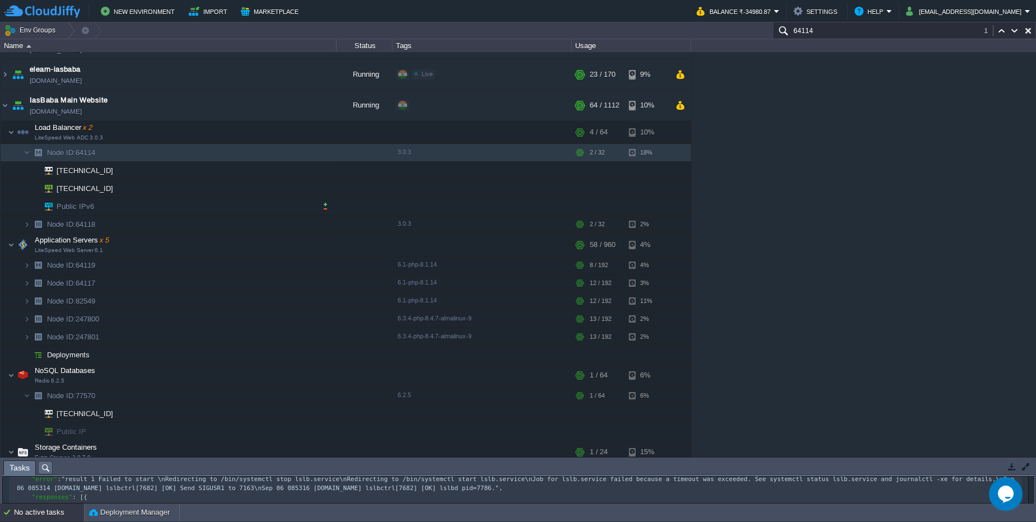
scroll to position [270, 0]
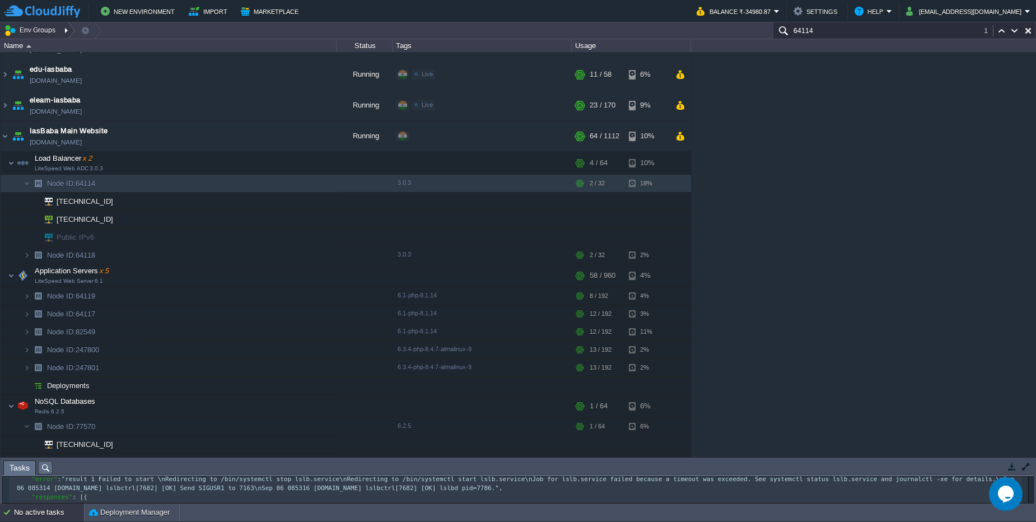
type input "64114"
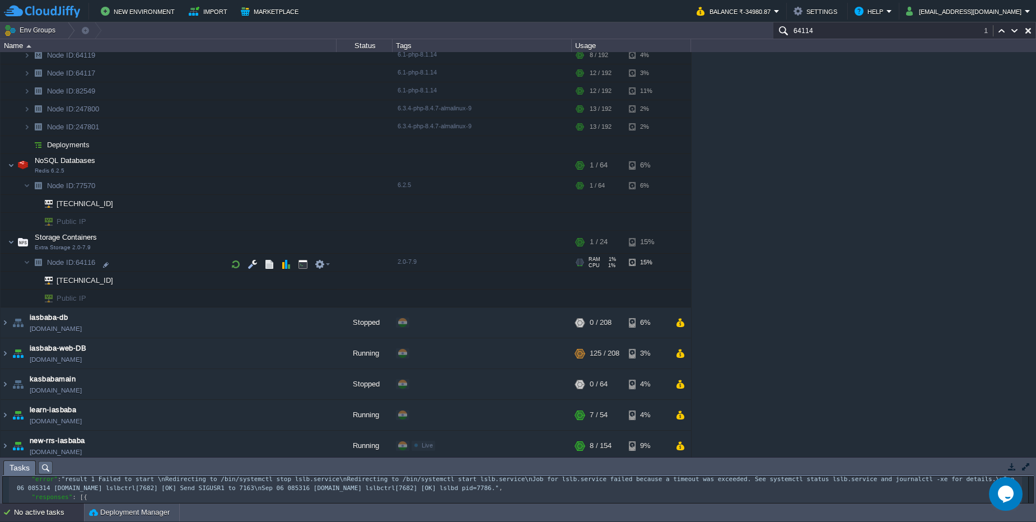
scroll to position [538, 0]
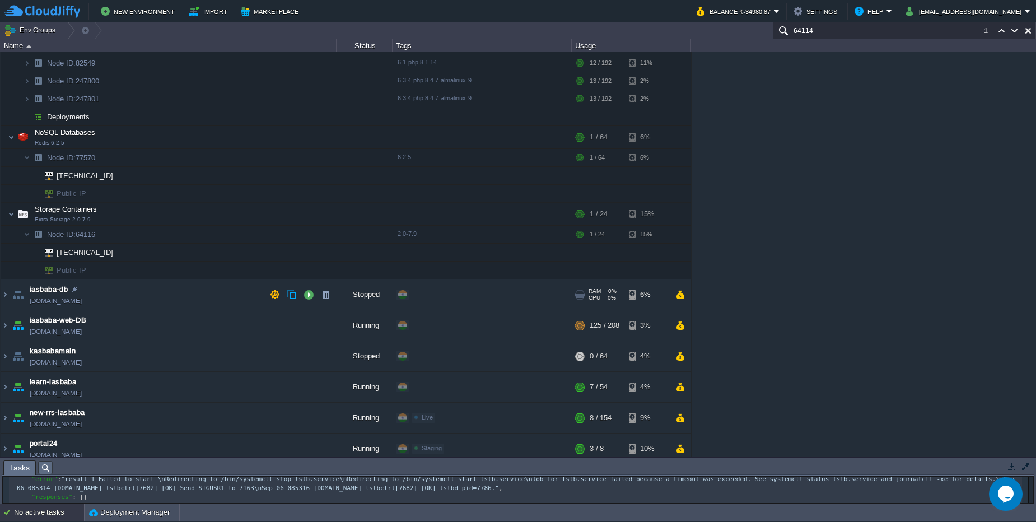
click at [187, 291] on td "iasbaba-db [DOMAIN_NAME]" at bounding box center [169, 294] width 336 height 31
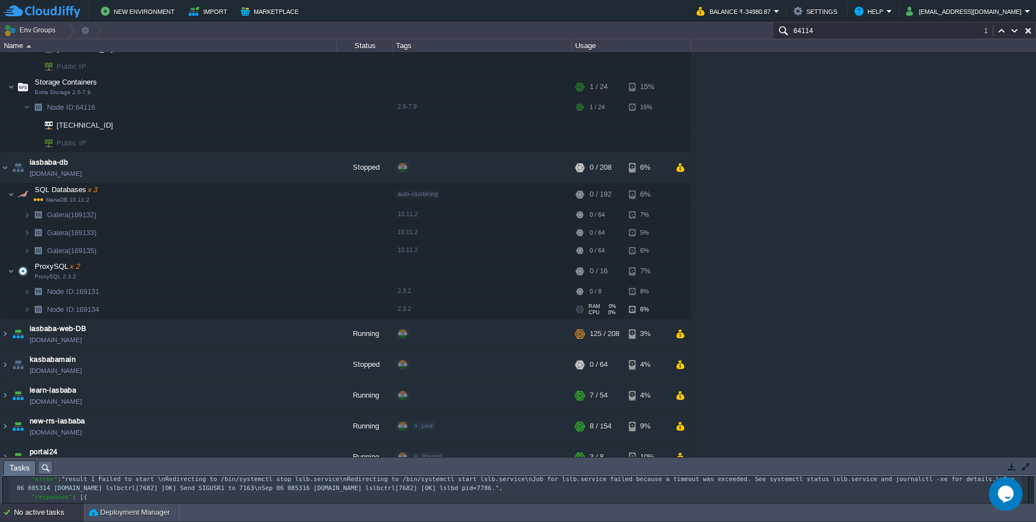
scroll to position [673, 0]
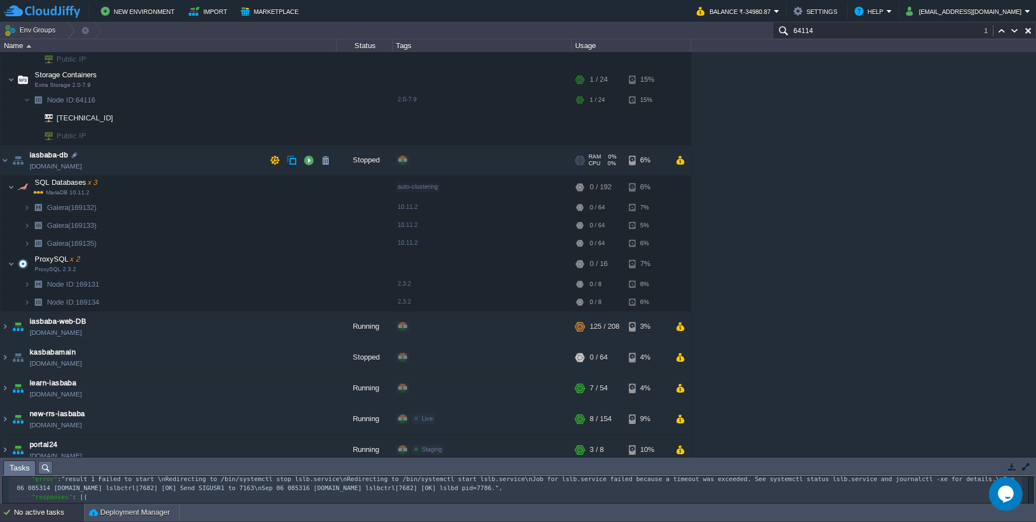
click at [155, 158] on td "iasbaba-db [DOMAIN_NAME]" at bounding box center [169, 160] width 336 height 31
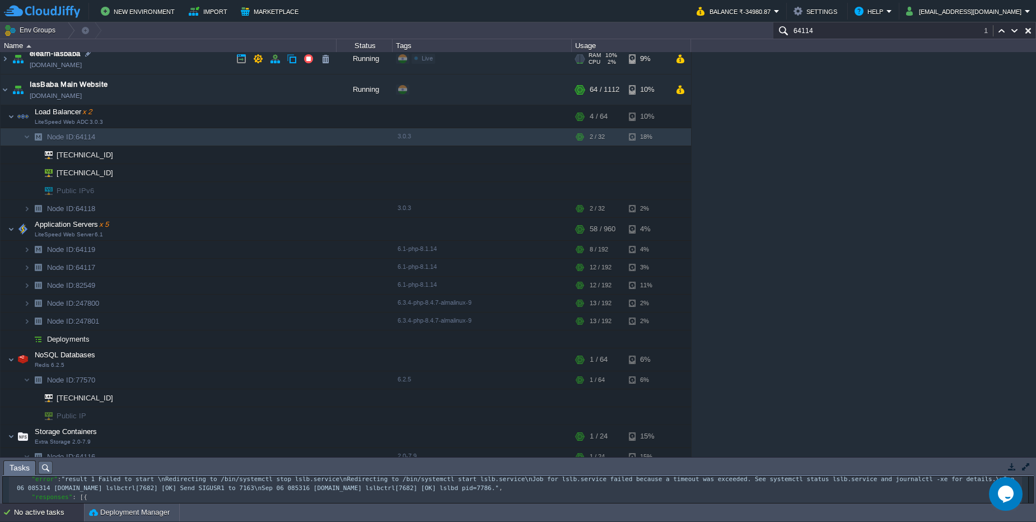
scroll to position [313, 0]
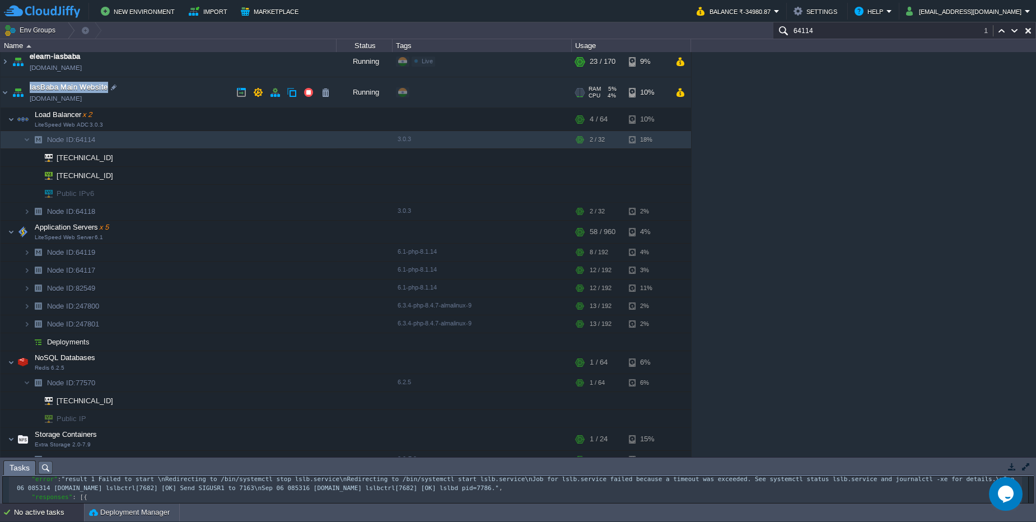
drag, startPoint x: 26, startPoint y: 86, endPoint x: 107, endPoint y: 86, distance: 80.6
click at [107, 86] on td "IasBaba Main Website [DOMAIN_NAME]" at bounding box center [169, 92] width 336 height 31
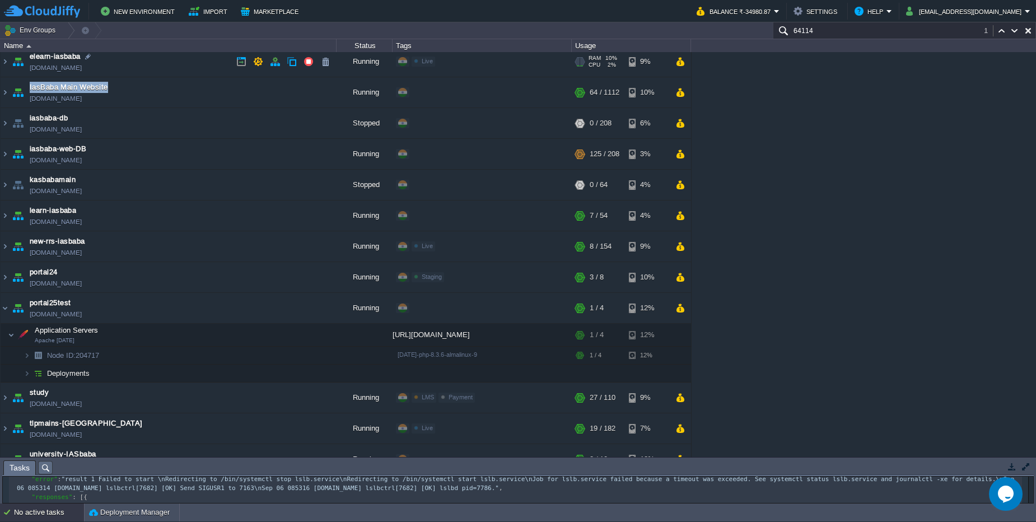
copy span "IasBaba Main Website"
click at [152, 93] on td "IasBaba Main Website [DOMAIN_NAME]" at bounding box center [169, 92] width 336 height 31
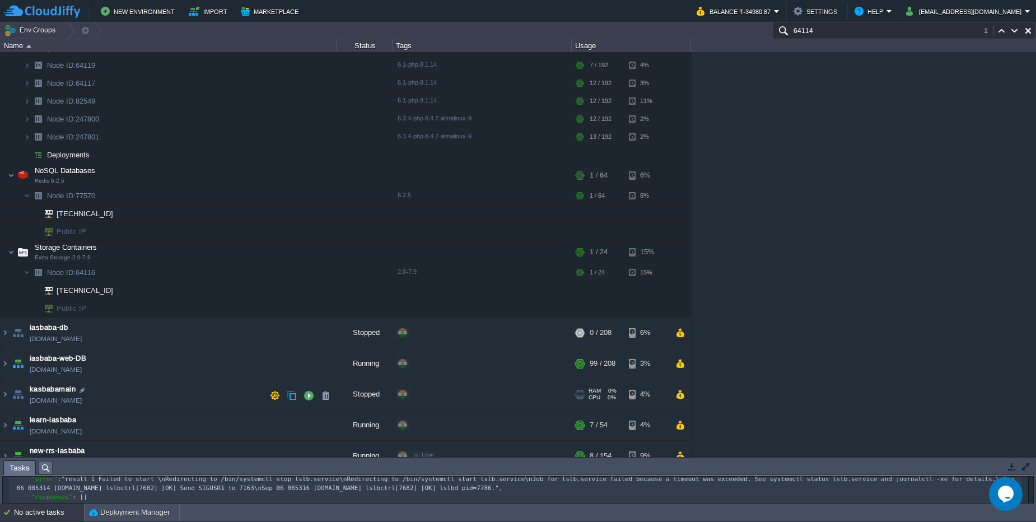
scroll to position [515, 0]
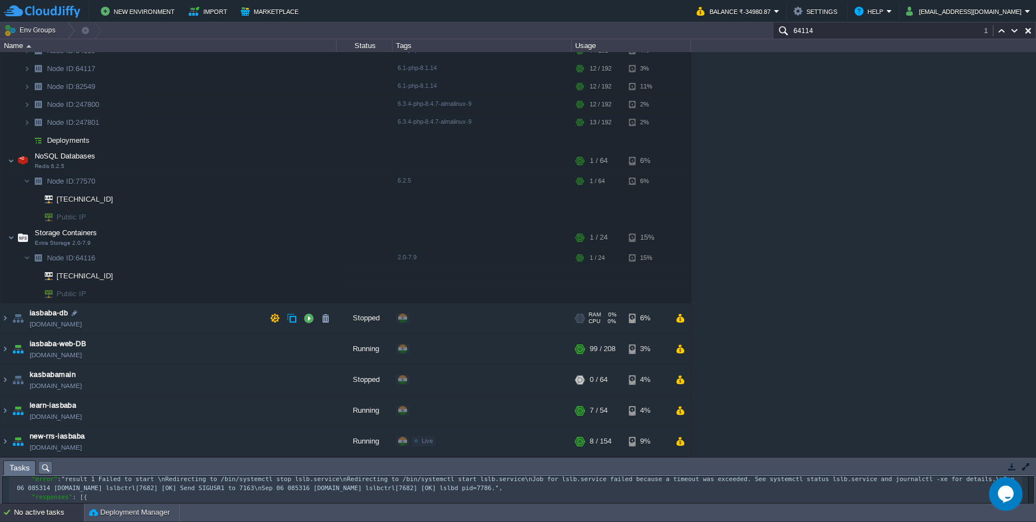
click at [128, 319] on td "iasbaba-db [DOMAIN_NAME]" at bounding box center [169, 318] width 336 height 31
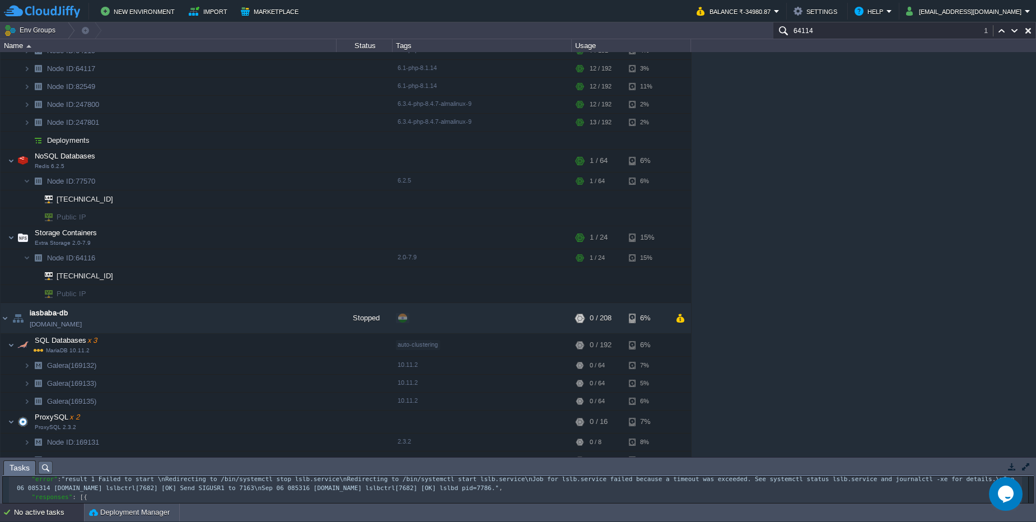
click at [691, 243] on div "babapaytest [DOMAIN_NAME] Stopped Staging Edit RAM 0% CPU 0% 0 / 16 7% Babapedi…" at bounding box center [518, 254] width 1036 height 405
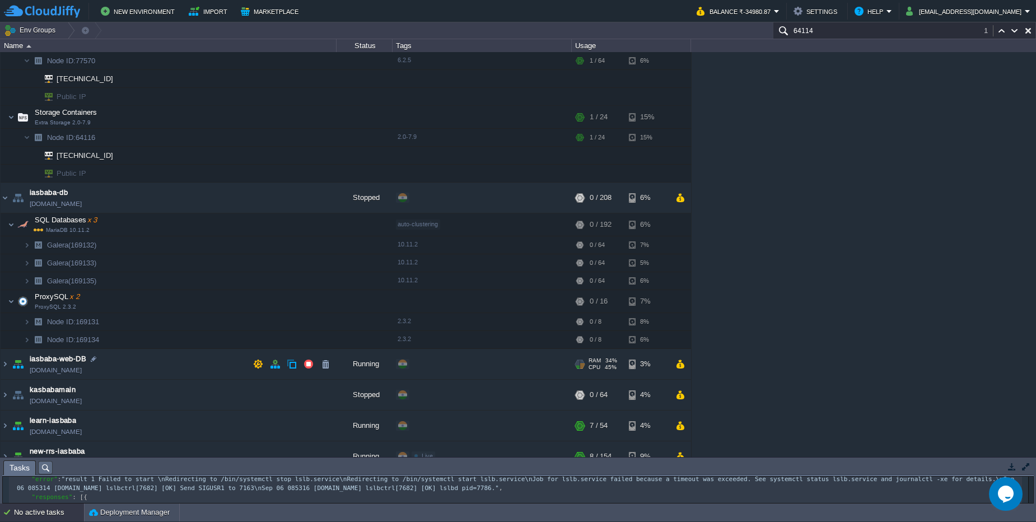
scroll to position [649, 0]
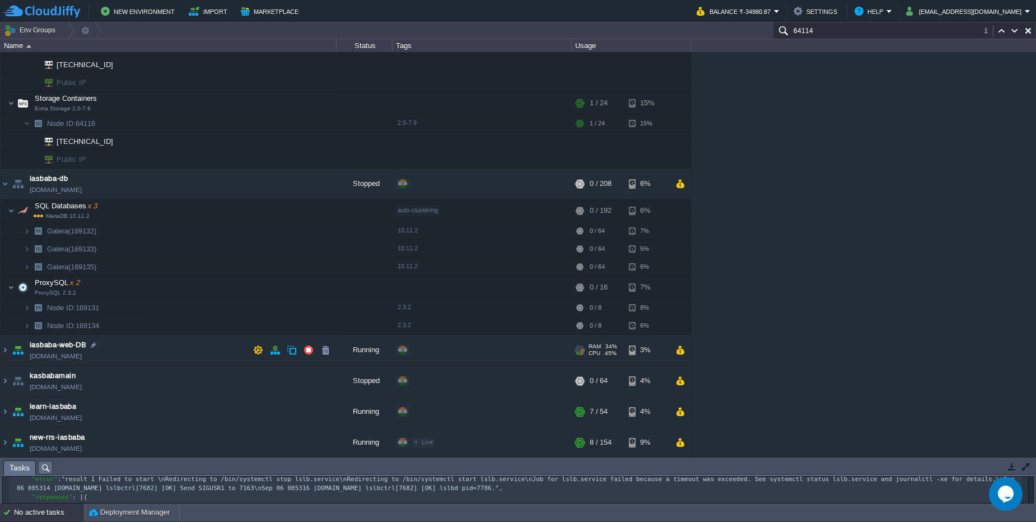
click at [154, 357] on td "iasbaba-web-DB [DOMAIN_NAME]" at bounding box center [169, 350] width 336 height 31
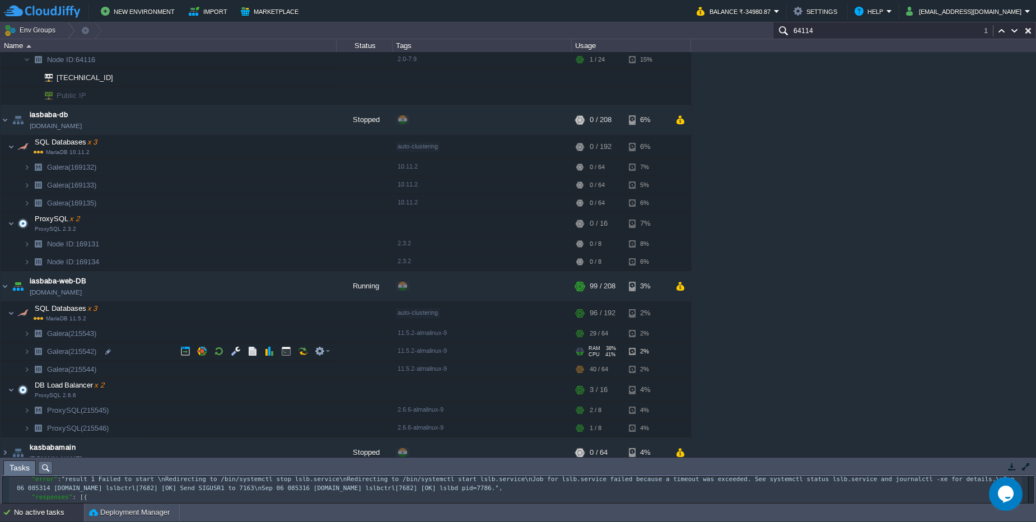
scroll to position [716, 0]
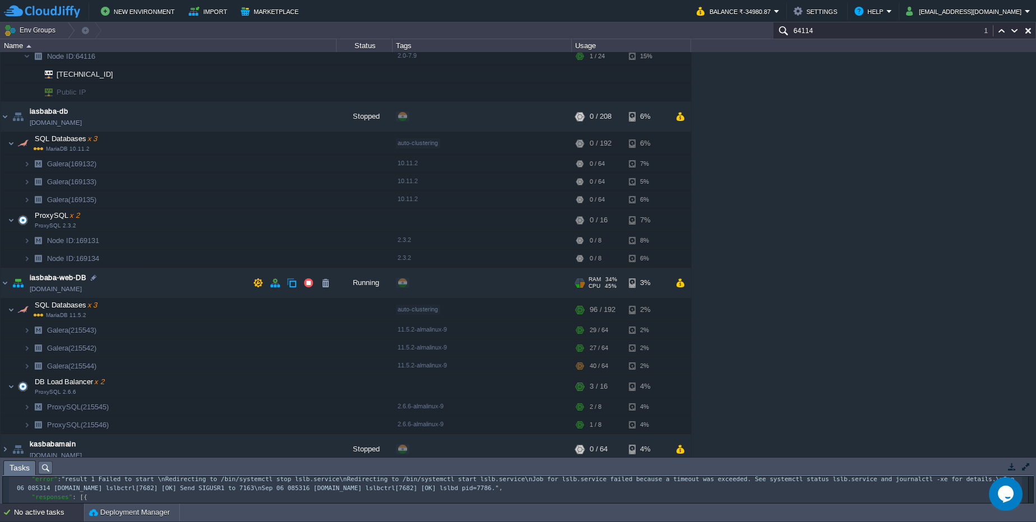
click at [152, 288] on td "iasbaba-web-DB [DOMAIN_NAME]" at bounding box center [169, 283] width 336 height 31
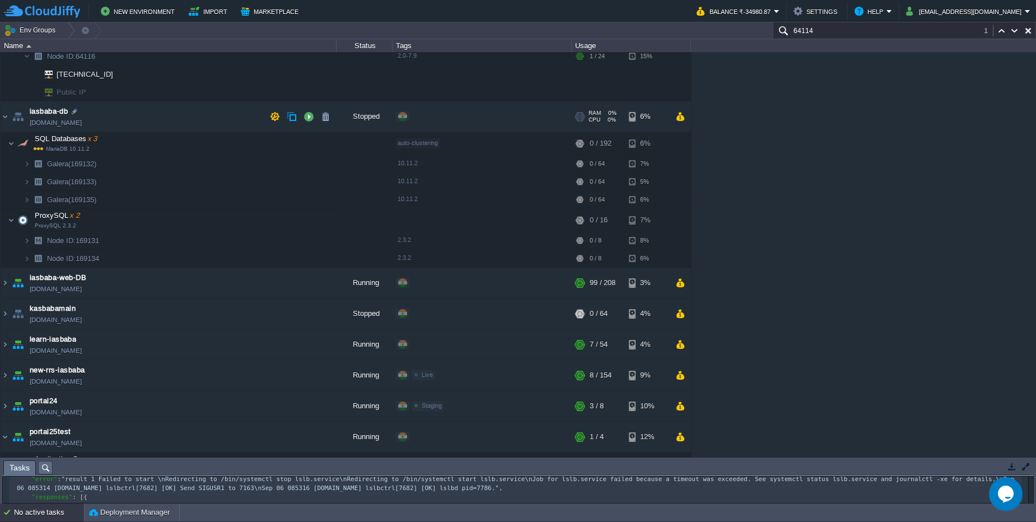
click at [134, 116] on td "iasbaba-db [DOMAIN_NAME]" at bounding box center [169, 116] width 336 height 31
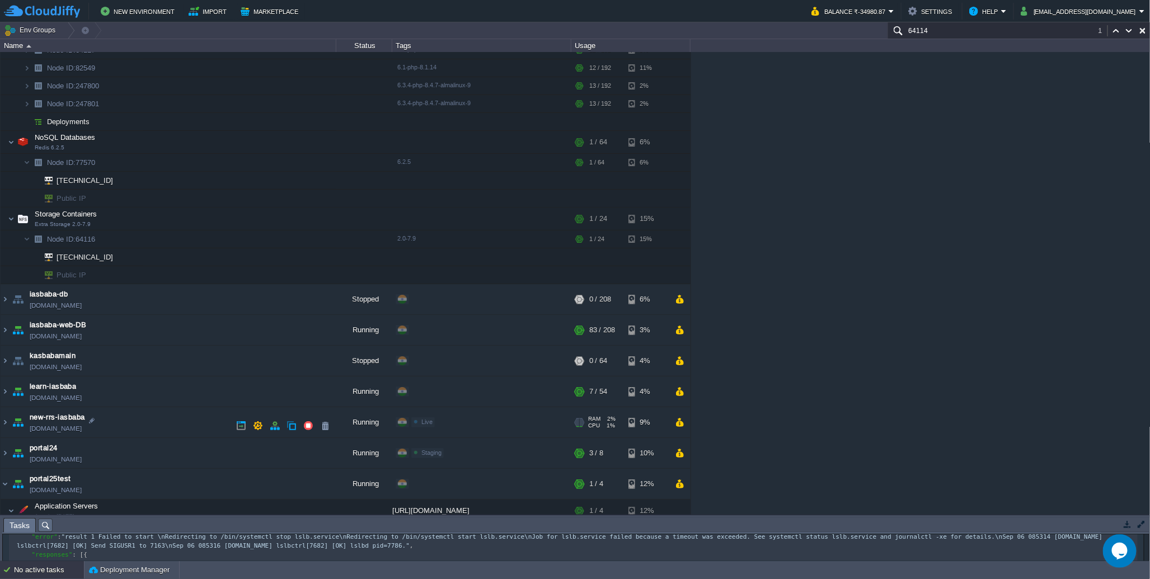
scroll to position [537, 0]
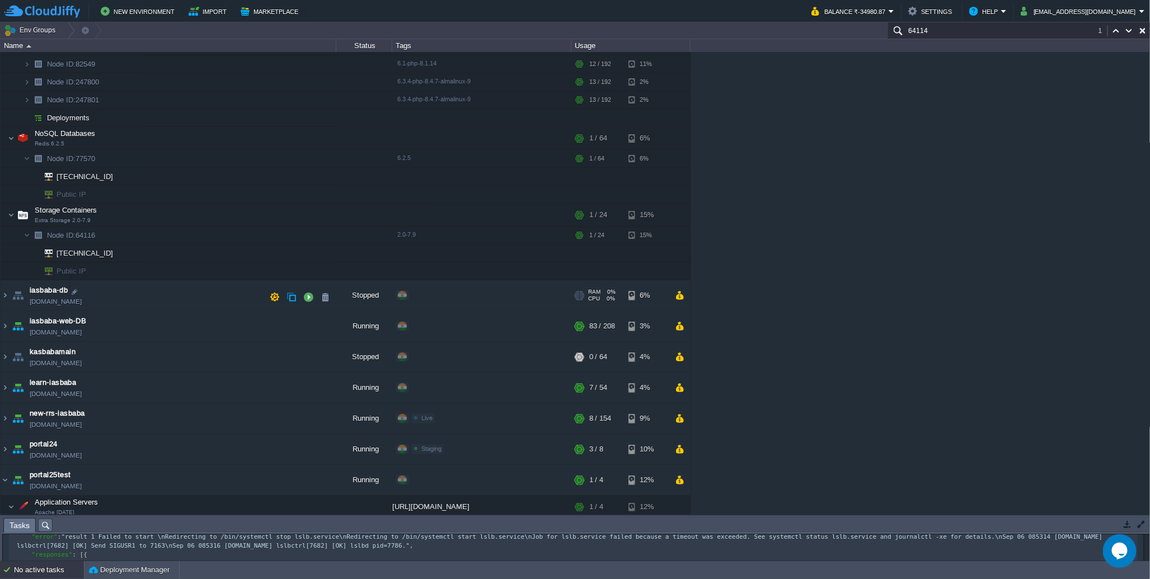
click at [141, 297] on td "iasbaba-db [DOMAIN_NAME]" at bounding box center [169, 295] width 336 height 31
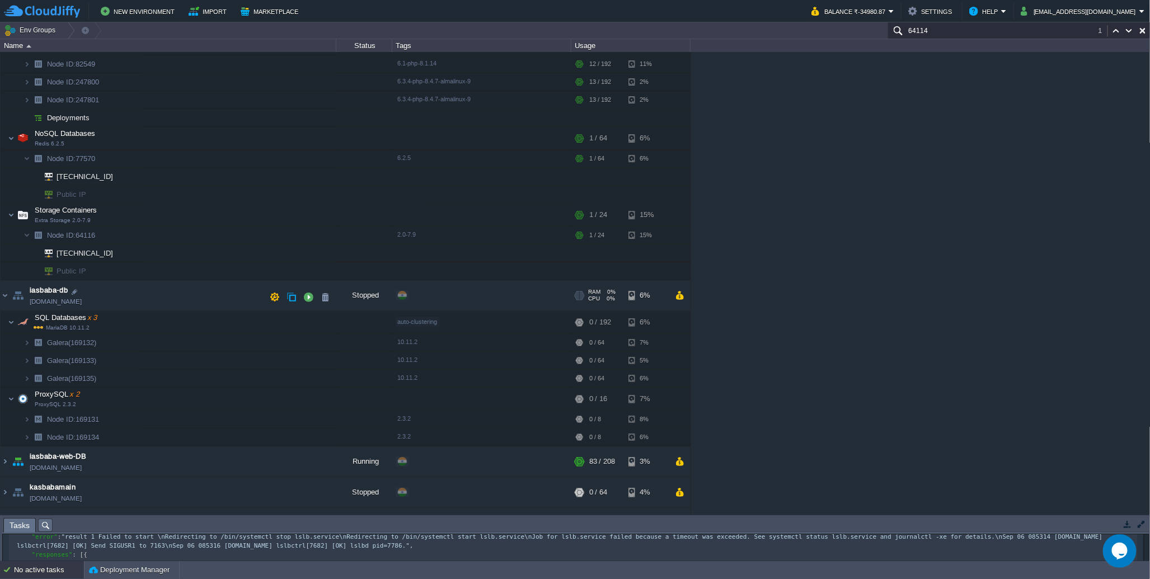
click at [51, 294] on span "iasbaba-db" at bounding box center [49, 290] width 38 height 11
type input "iasbaba-db"
click at [51, 294] on input "iasbaba-db" at bounding box center [183, 292] width 307 height 15
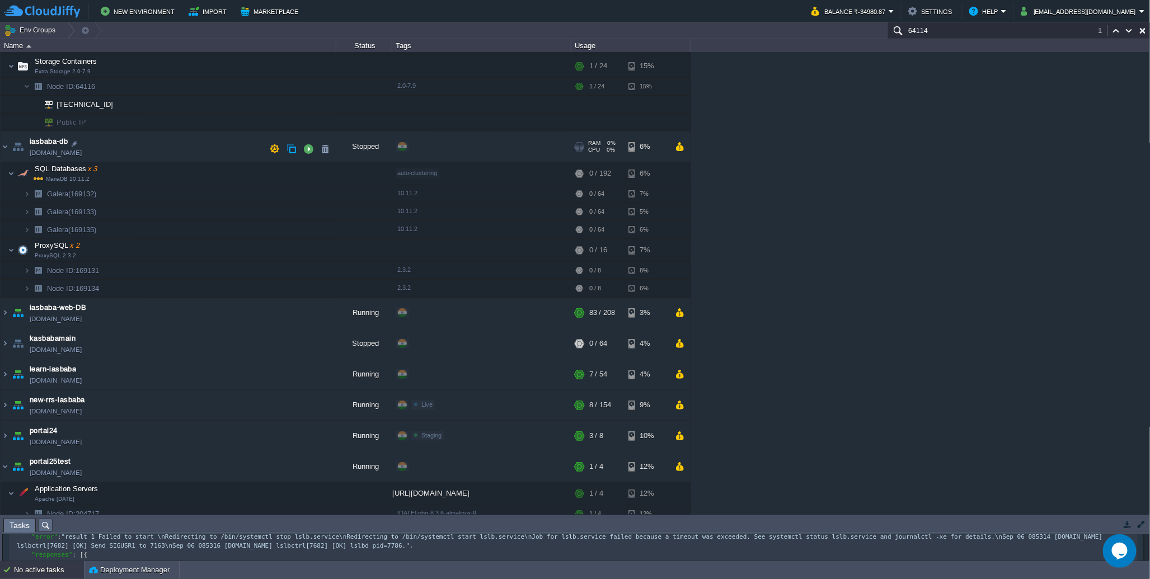
click at [200, 153] on td "iasbaba-db [DOMAIN_NAME]" at bounding box center [169, 147] width 336 height 31
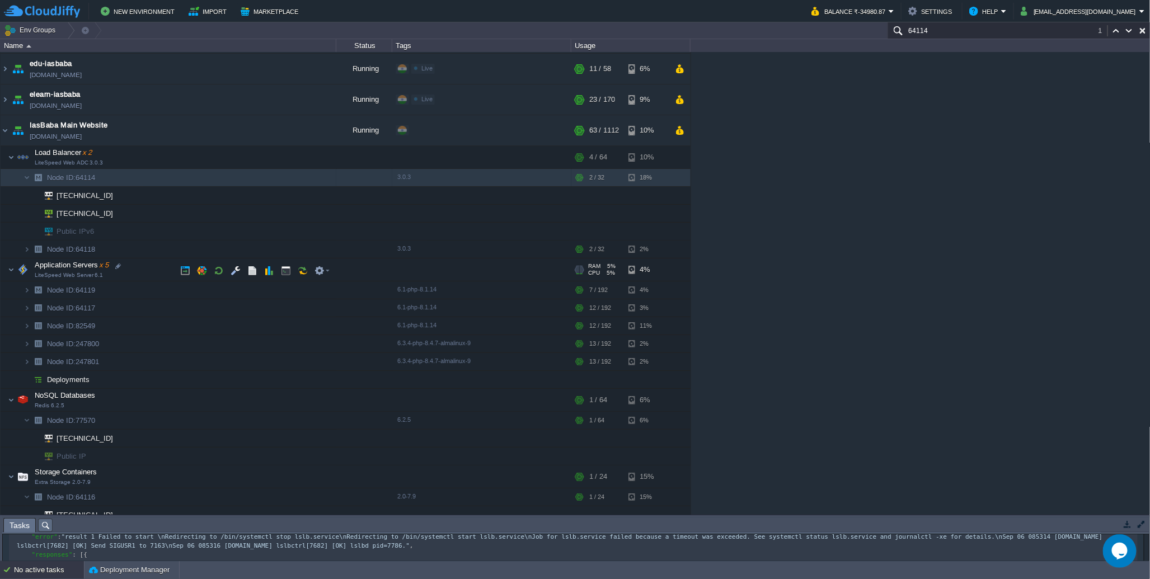
scroll to position [238, 0]
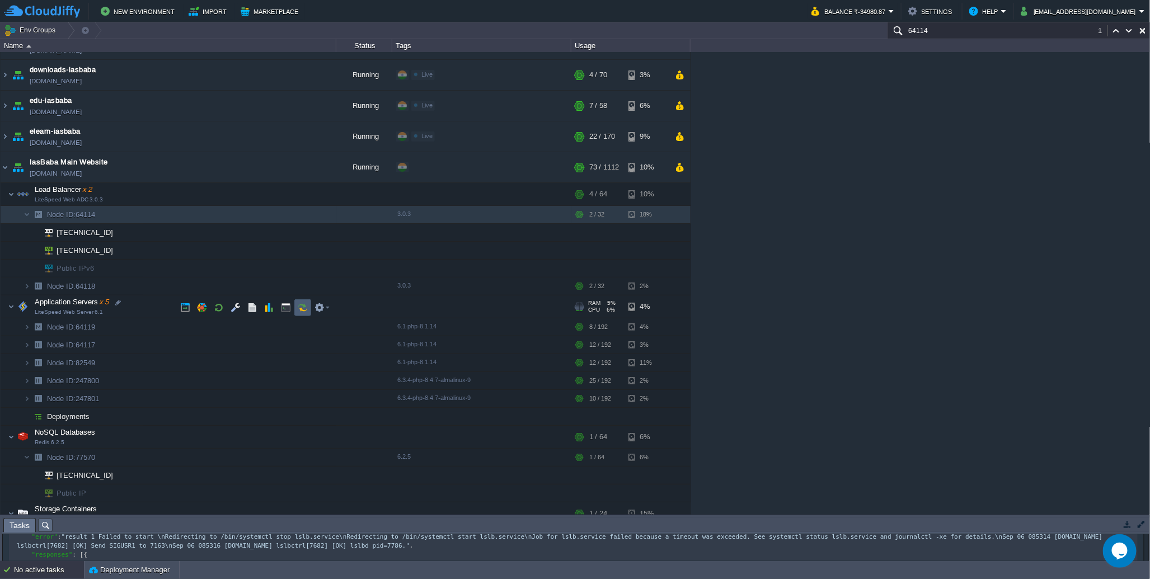
paste input "9"
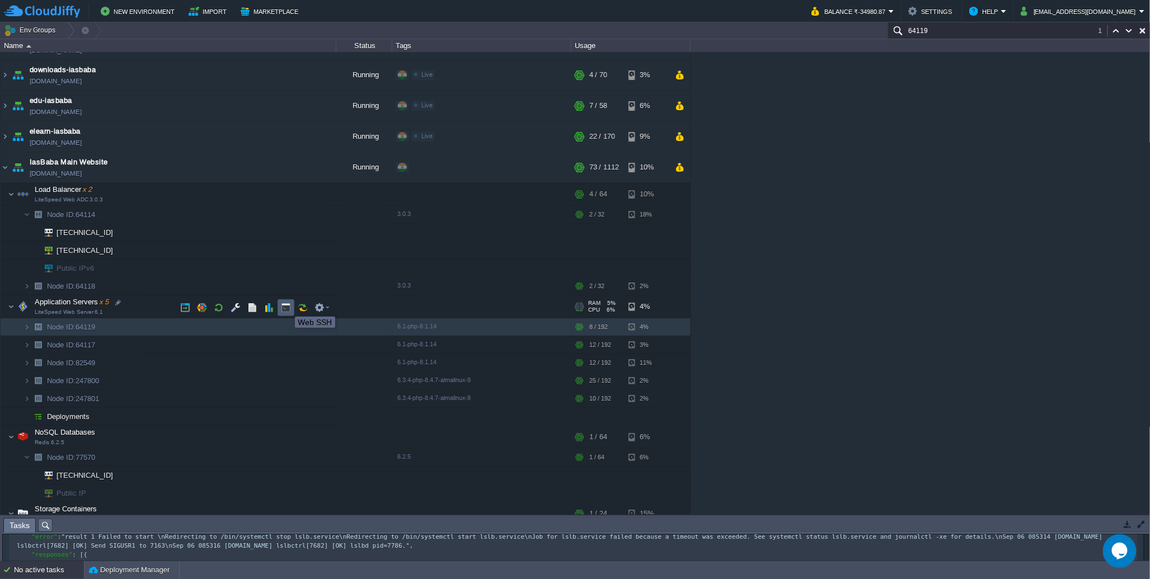
type input "64119"
click at [287, 307] on button "button" at bounding box center [286, 308] width 10 height 10
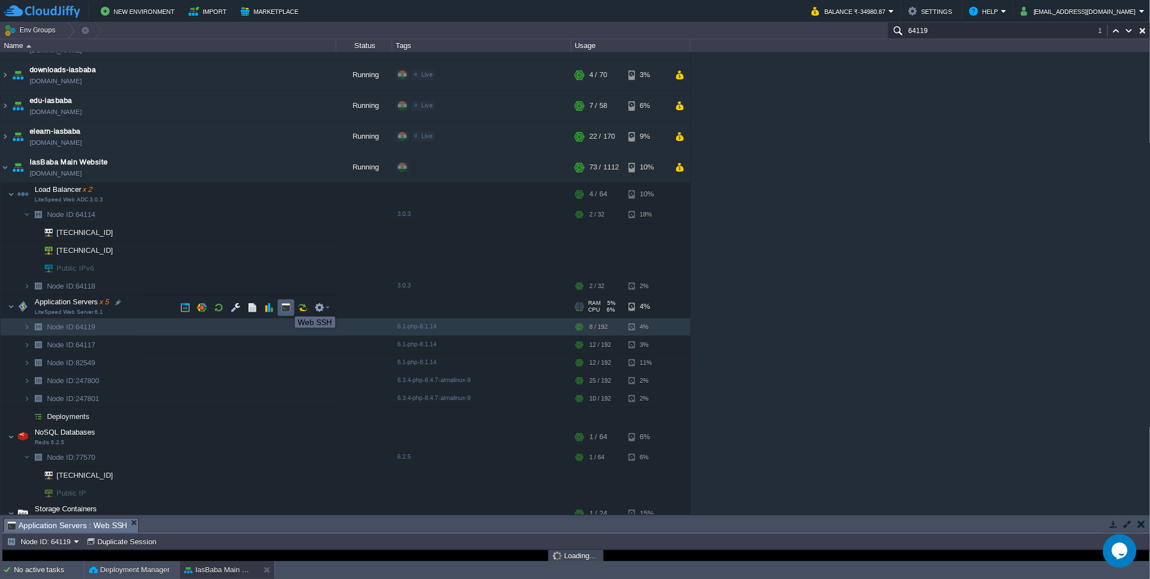
scroll to position [0, 0]
type input "#000000"
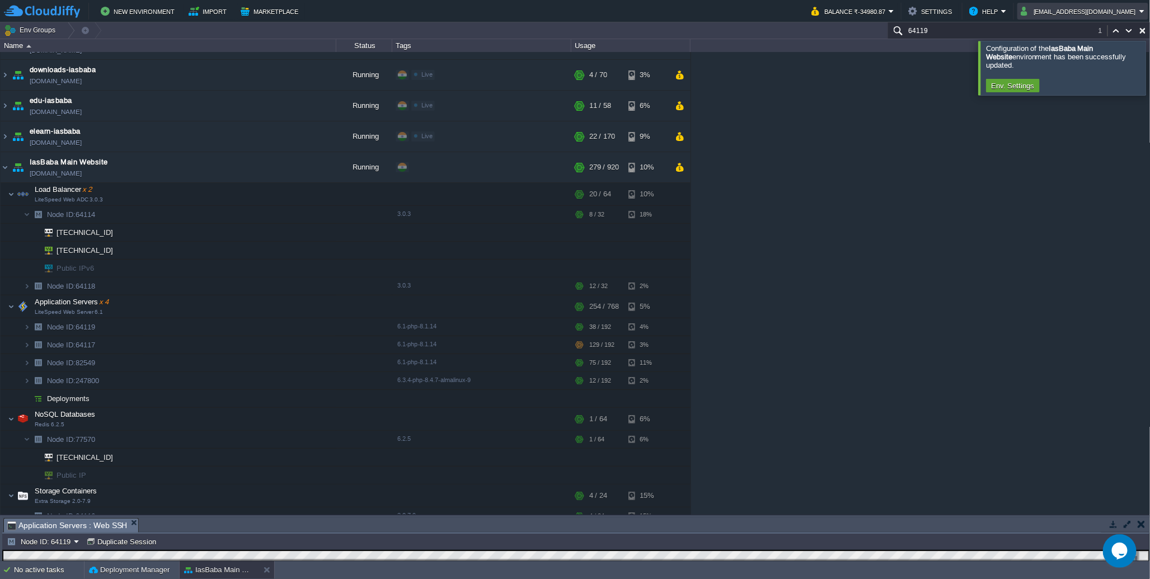
click at [1035, 11] on button "[EMAIL_ADDRESS][DOMAIN_NAME]" at bounding box center [1080, 10] width 119 height 13
click at [1035, 62] on span "Sign out" at bounding box center [1071, 59] width 27 height 8
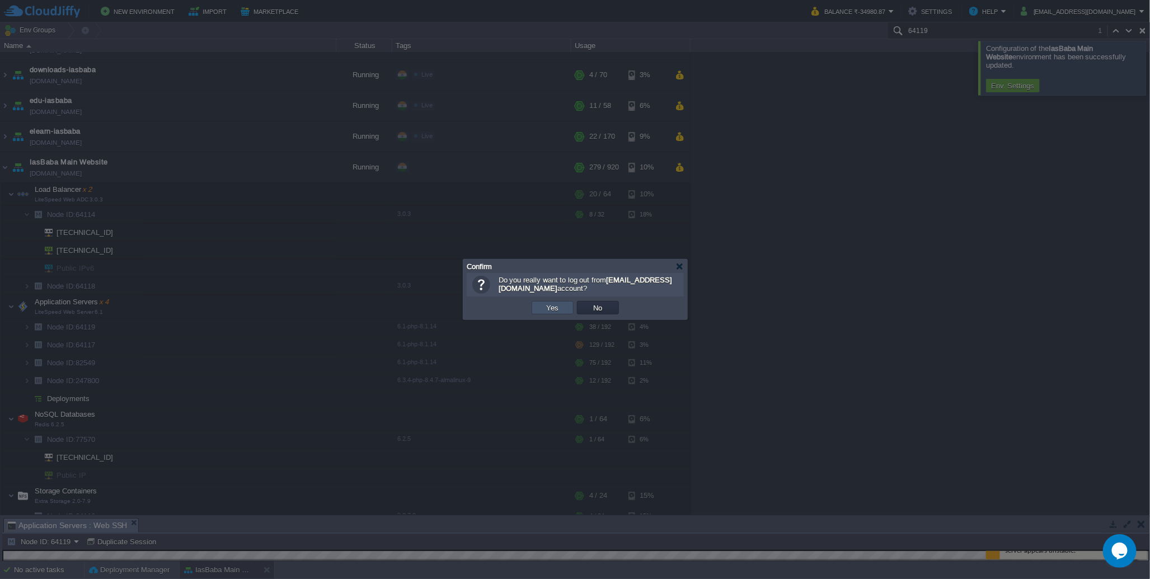
click at [547, 311] on button "Yes" at bounding box center [553, 308] width 19 height 10
